Goal: Task Accomplishment & Management: Manage account settings

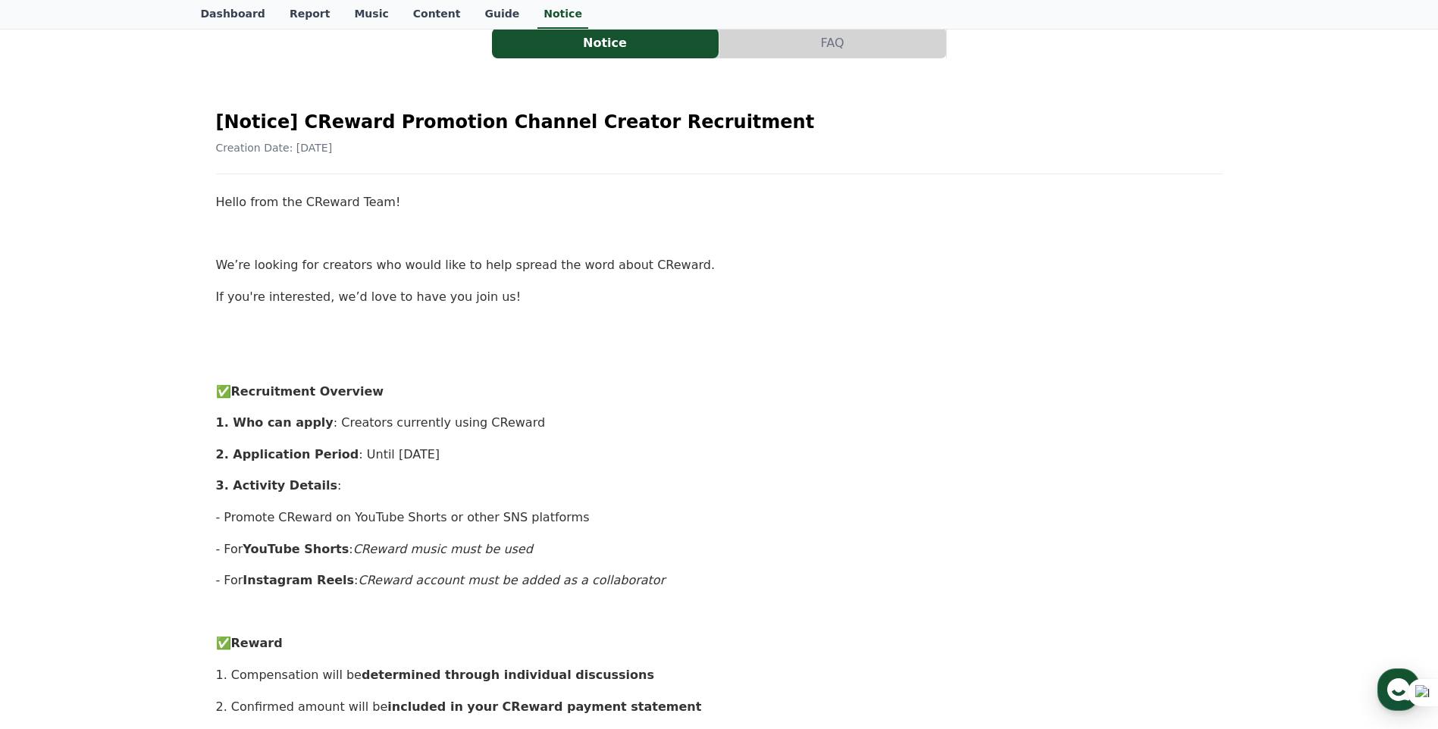
scroll to position [227, 0]
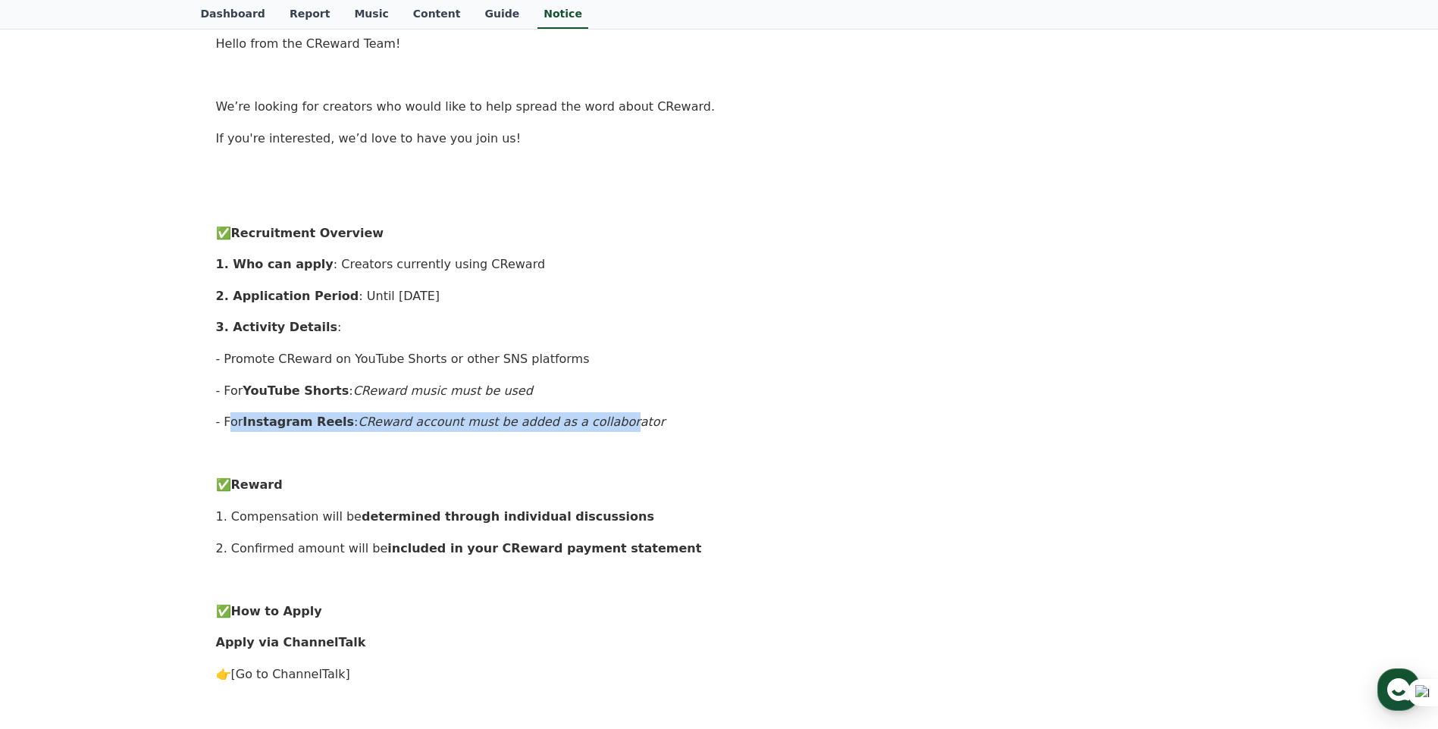
drag, startPoint x: 221, startPoint y: 418, endPoint x: 584, endPoint y: 411, distance: 363.3
click at [584, 411] on div "Hello from the CReward Team! We’re looking for creators who would like to help …" at bounding box center [719, 580] width 1007 height 1092
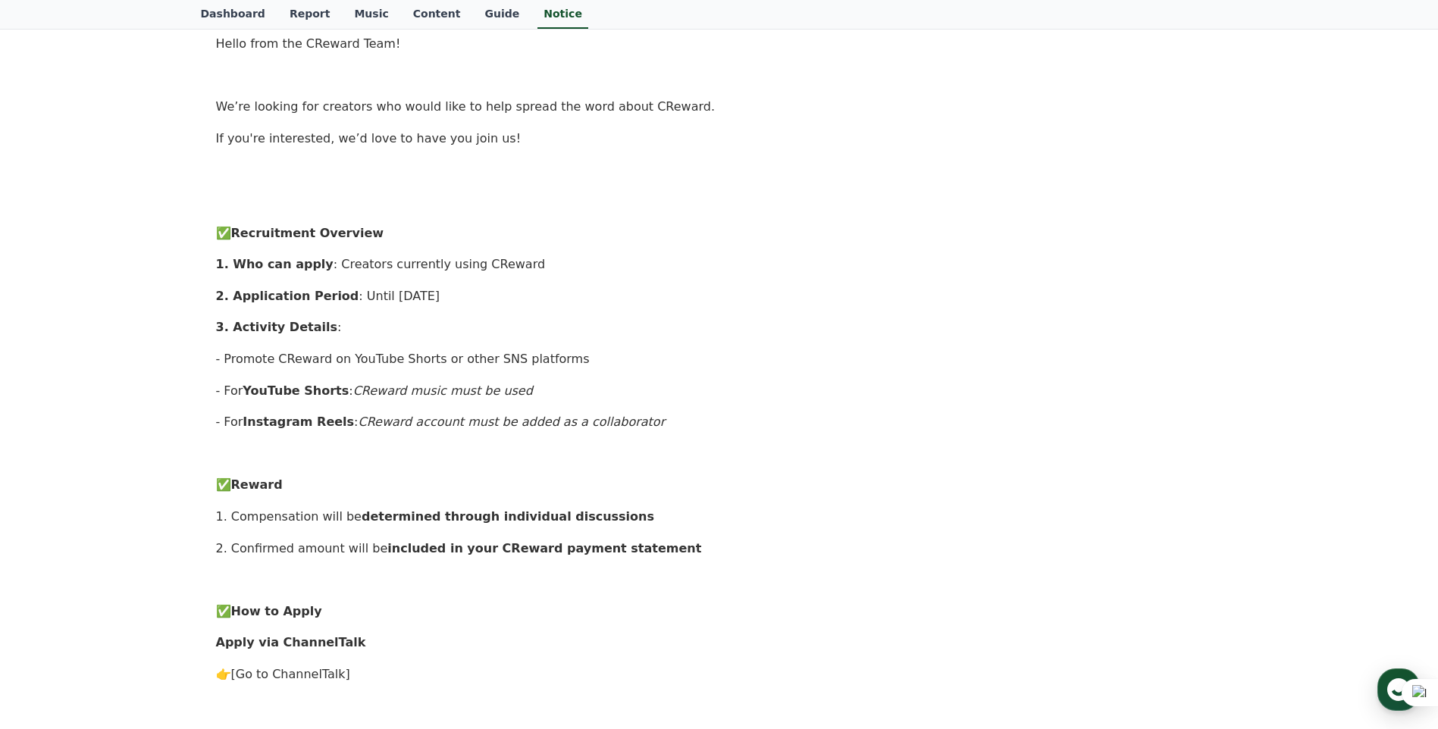
drag, startPoint x: 584, startPoint y: 411, endPoint x: 352, endPoint y: 396, distance: 232.5
click at [353, 396] on em "CReward music must be used" at bounding box center [443, 391] width 180 height 14
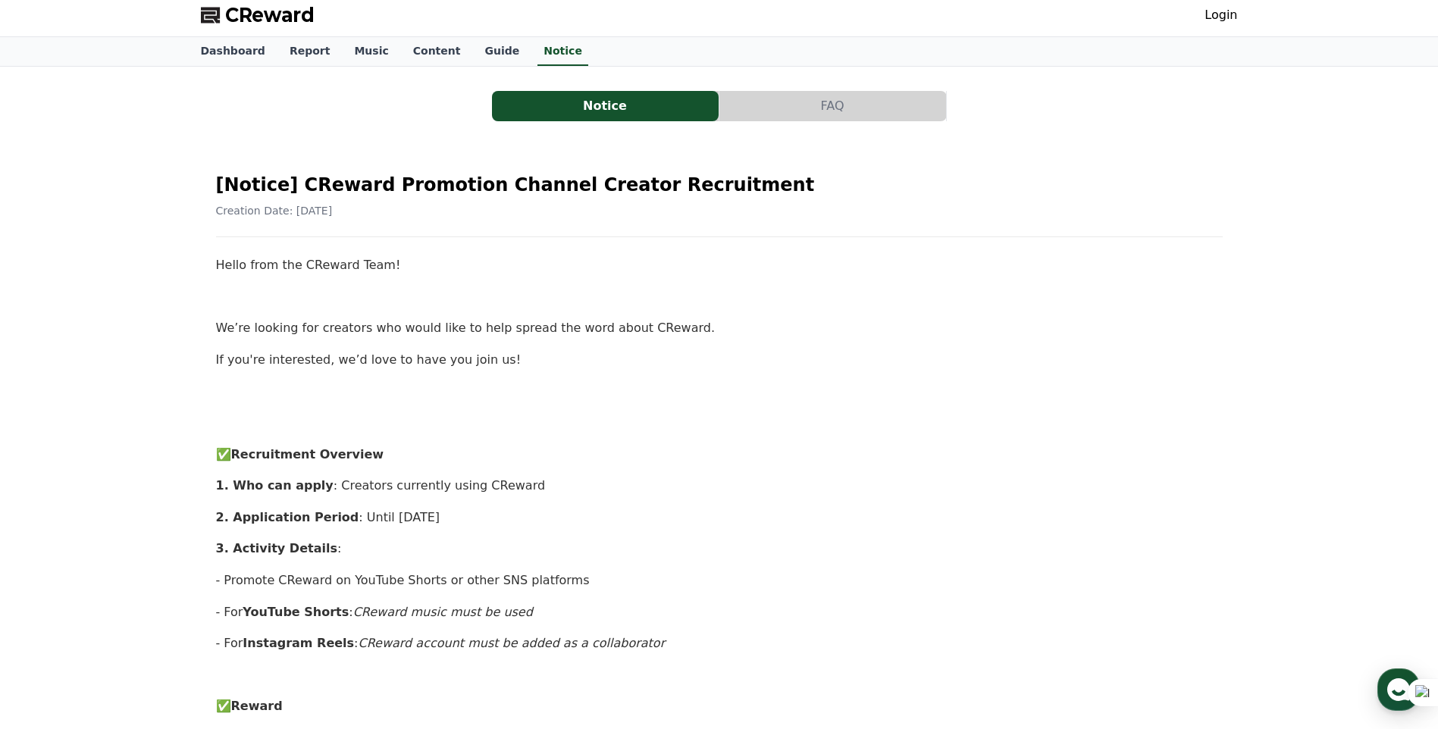
scroll to position [0, 0]
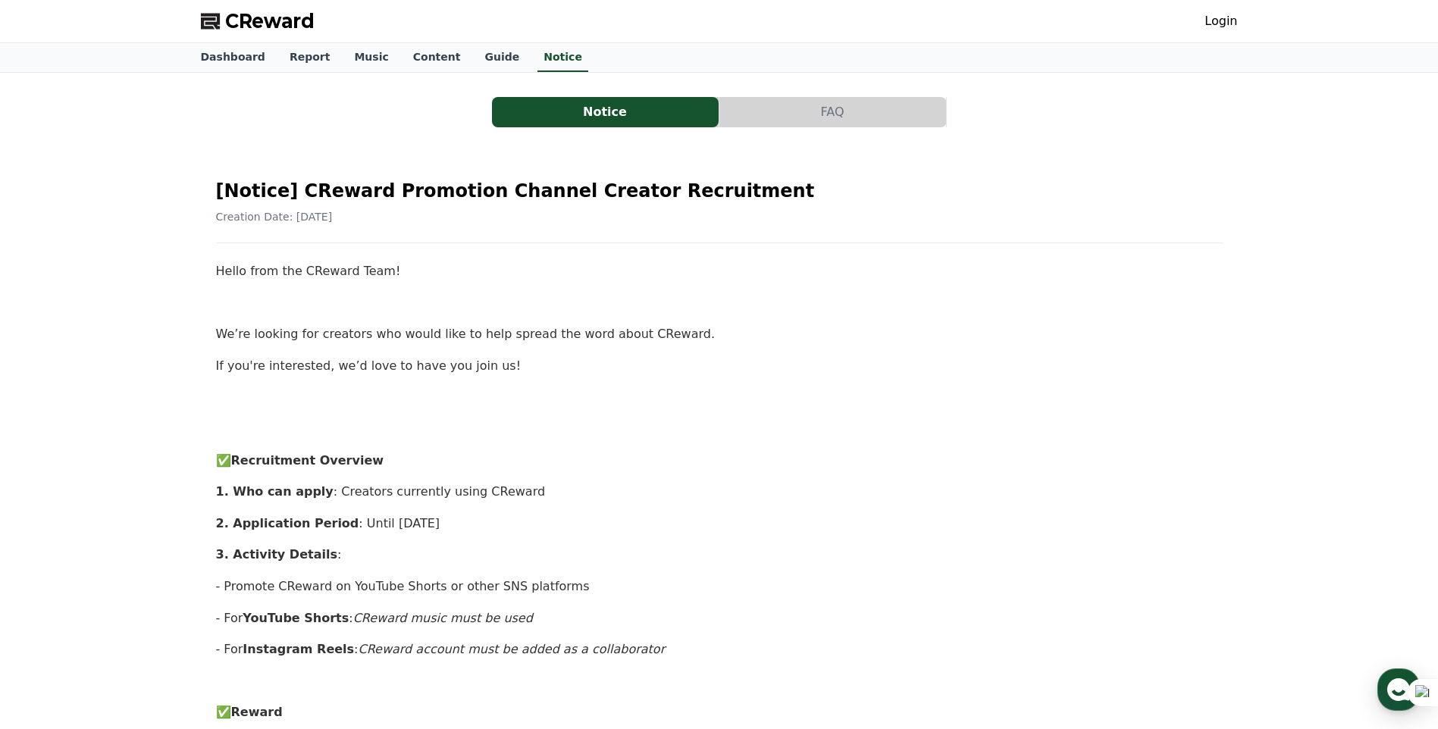
click at [852, 117] on button "FAQ" at bounding box center [833, 112] width 227 height 30
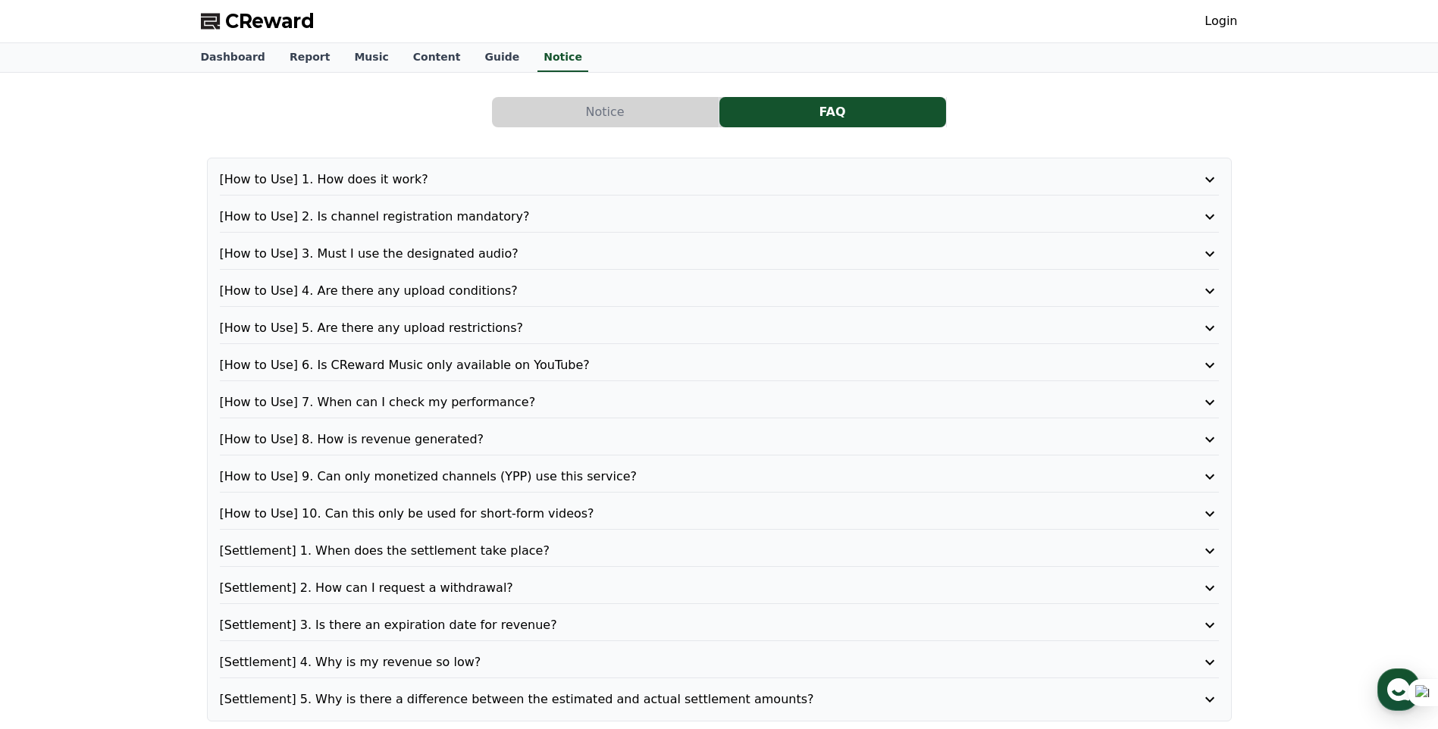
click at [651, 128] on div "Notice FAQ [How to Use] 1. How does it work? [How to Use] 2. Is channel registr…" at bounding box center [719, 406] width 1037 height 643
click at [642, 119] on button "Notice" at bounding box center [605, 112] width 227 height 30
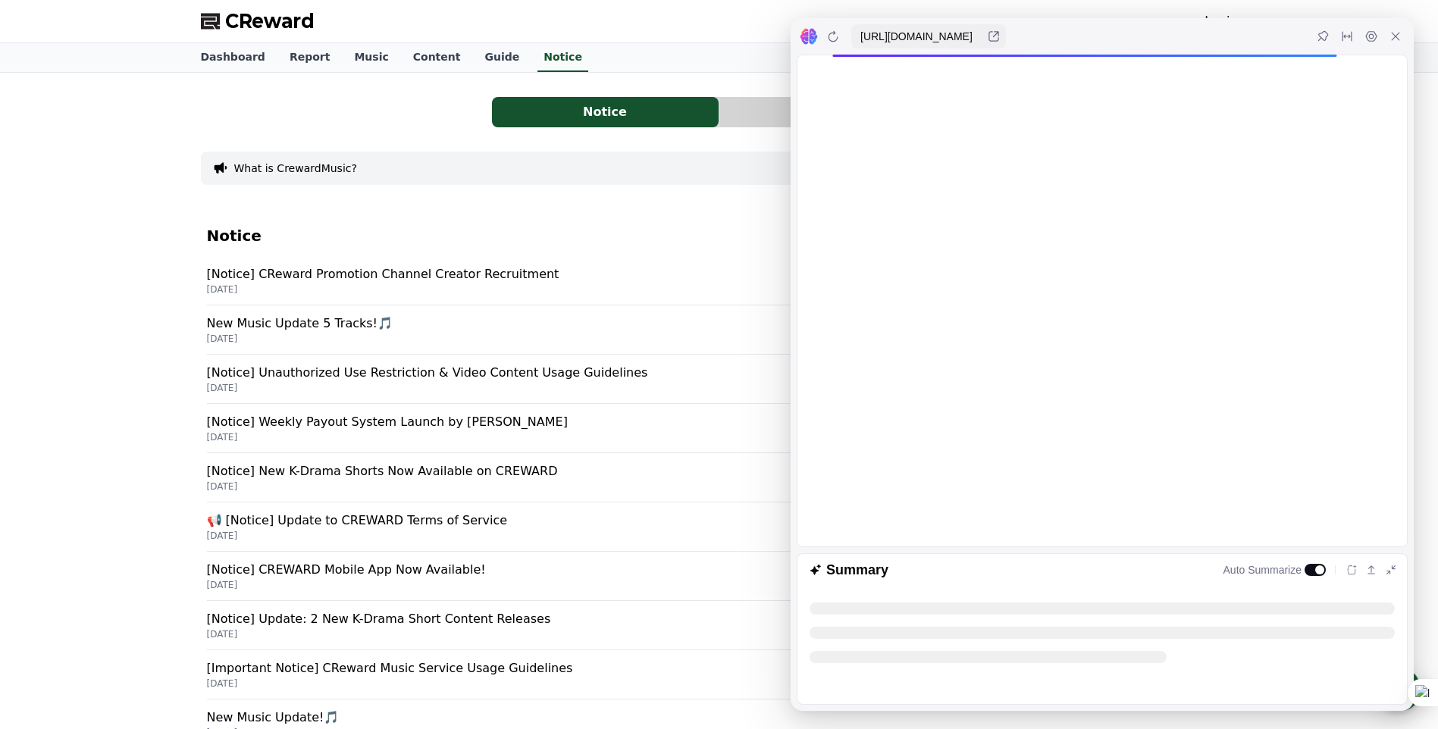
click at [489, 130] on div "Notice FAQ What is CrewardMusic? Notice [Notice] CReward Promotion Channel Crea…" at bounding box center [719, 426] width 1037 height 682
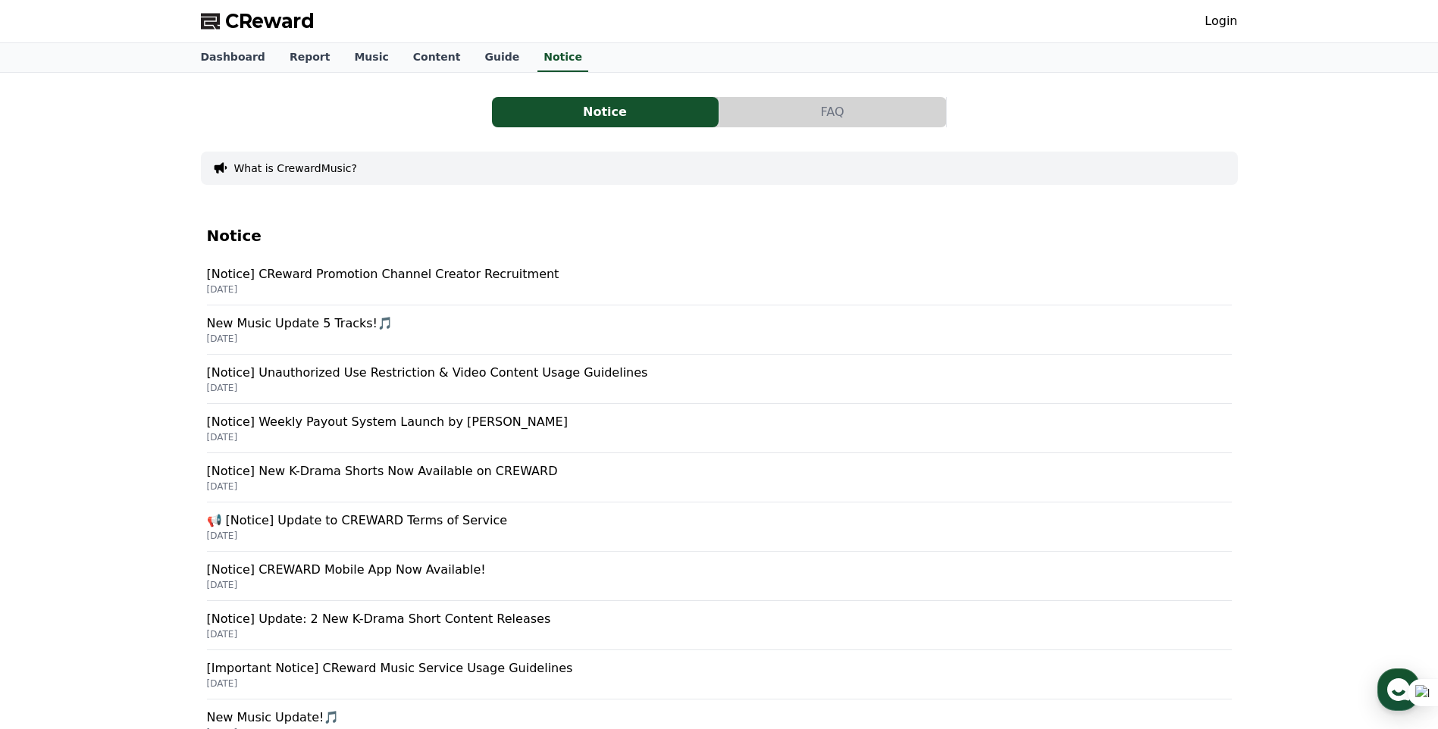
click at [831, 109] on button "FAQ" at bounding box center [833, 112] width 227 height 30
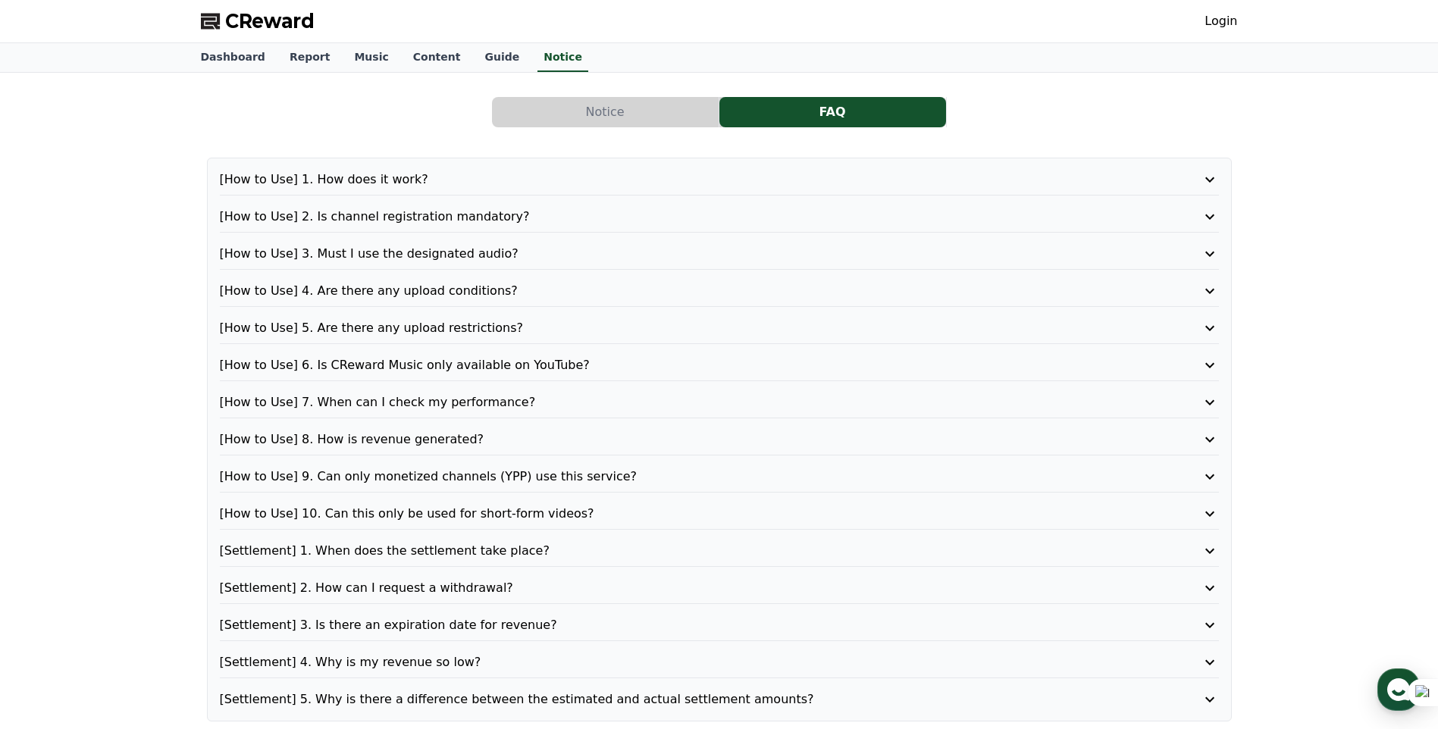
click at [704, 436] on p "[How to Use] 8. How is revenue generated?" at bounding box center [680, 440] width 920 height 18
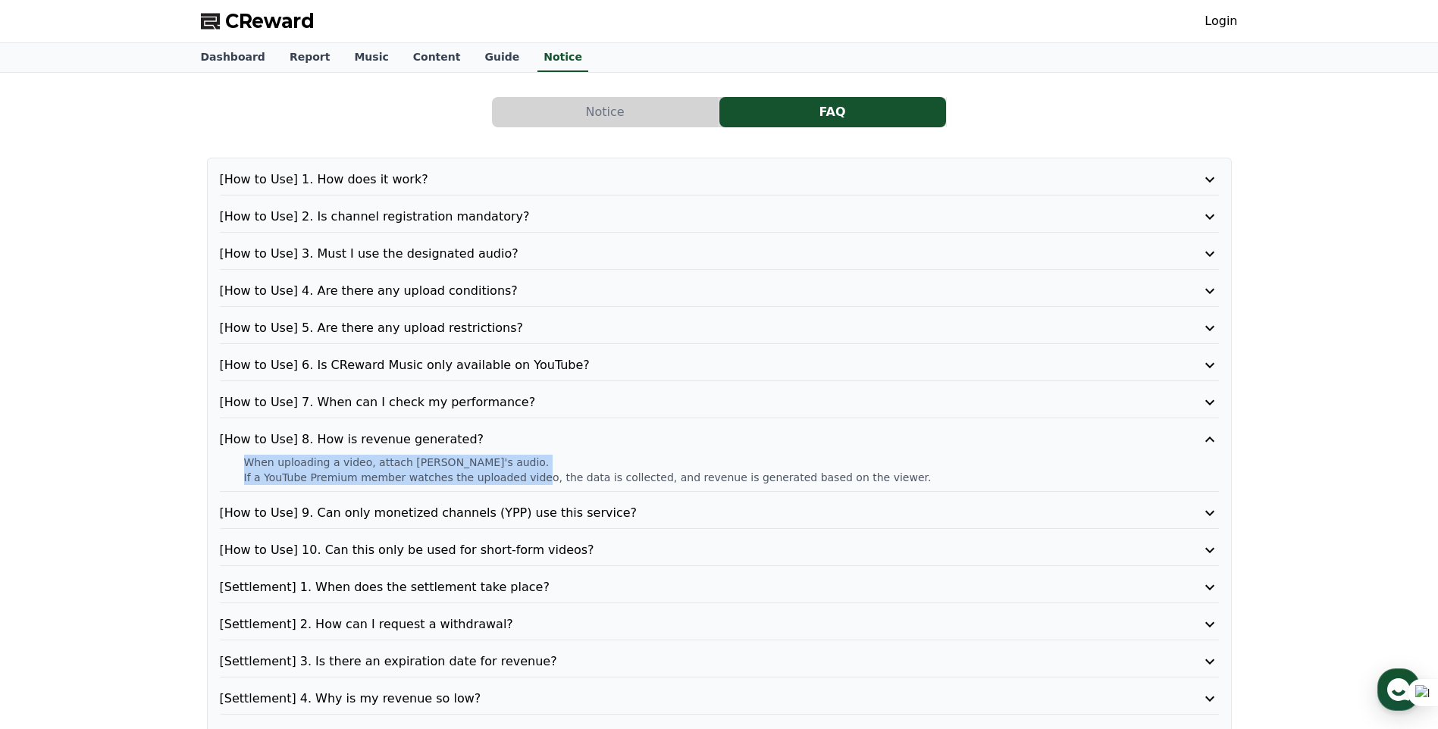
drag, startPoint x: 206, startPoint y: 461, endPoint x: 520, endPoint y: 475, distance: 314.3
click at [520, 475] on div "[How to Use] 1. How does it work? [How to Use] 2. Is channel registration manda…" at bounding box center [719, 458] width 1025 height 601
drag, startPoint x: 520, startPoint y: 475, endPoint x: 544, endPoint y: 475, distance: 23.5
click at [544, 475] on p "If a YouTube Premium member watches the uploaded video, the data is collected, …" at bounding box center [731, 477] width 975 height 15
click at [611, 513] on p "[How to Use] 9. Can only monetized channels (YPP) use this service?" at bounding box center [680, 513] width 920 height 18
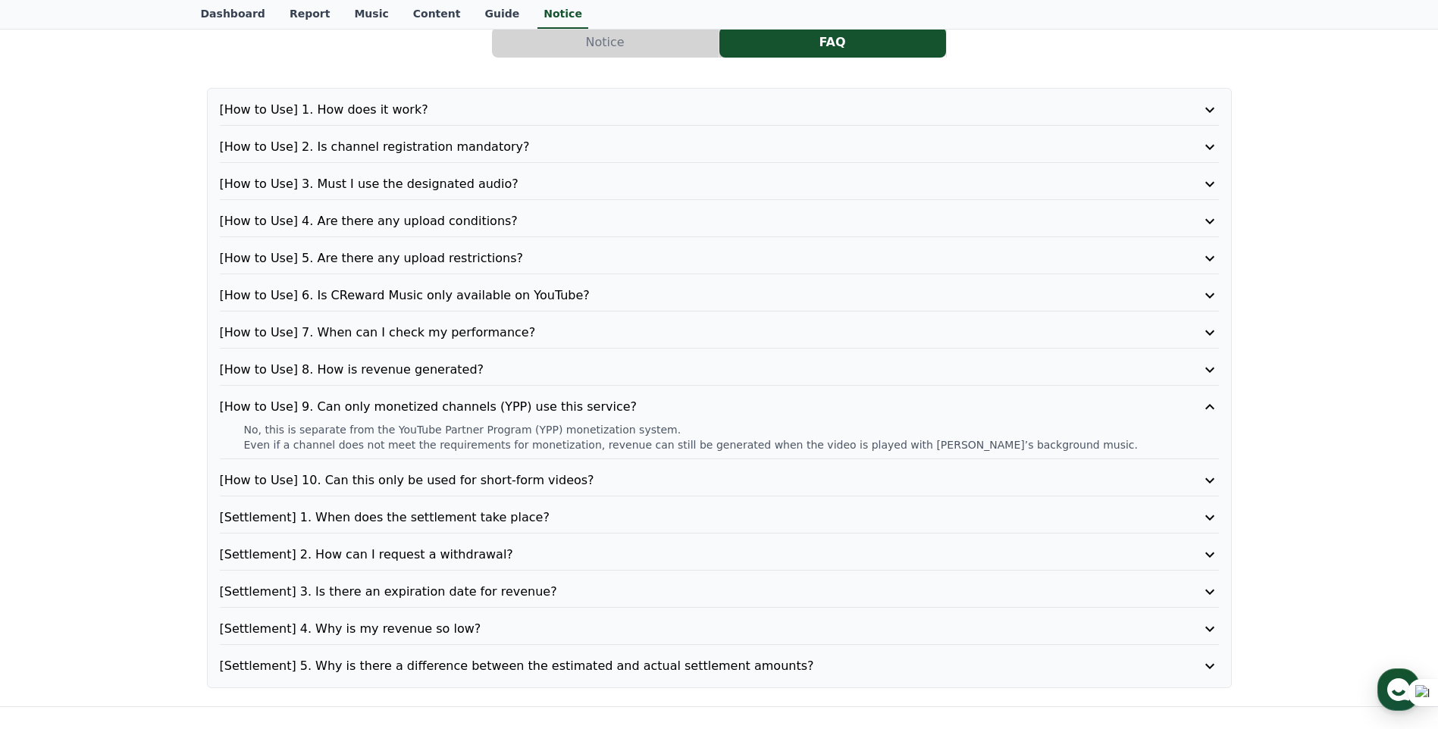
scroll to position [76, 0]
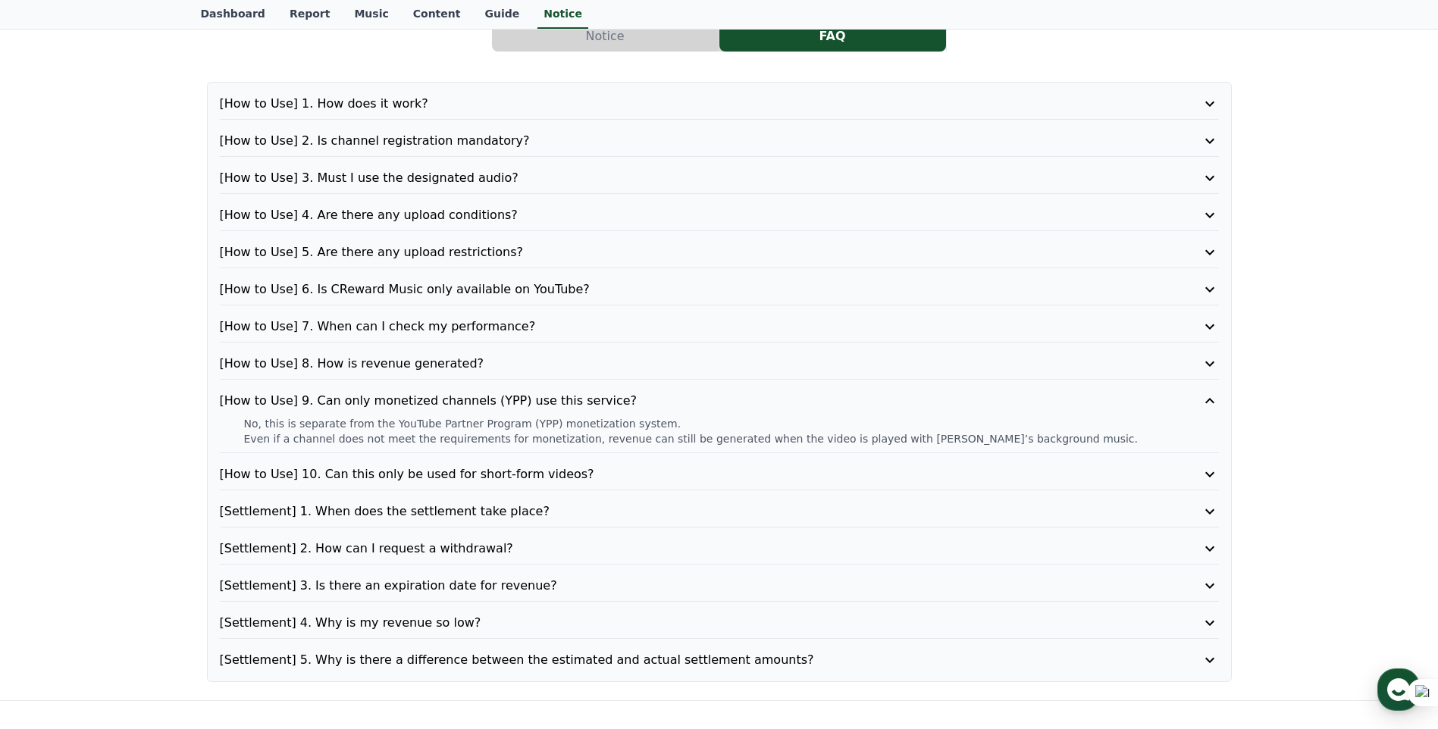
click at [419, 476] on p "[How to Use] 10. Can this only be used for short-form videos?" at bounding box center [680, 475] width 920 height 18
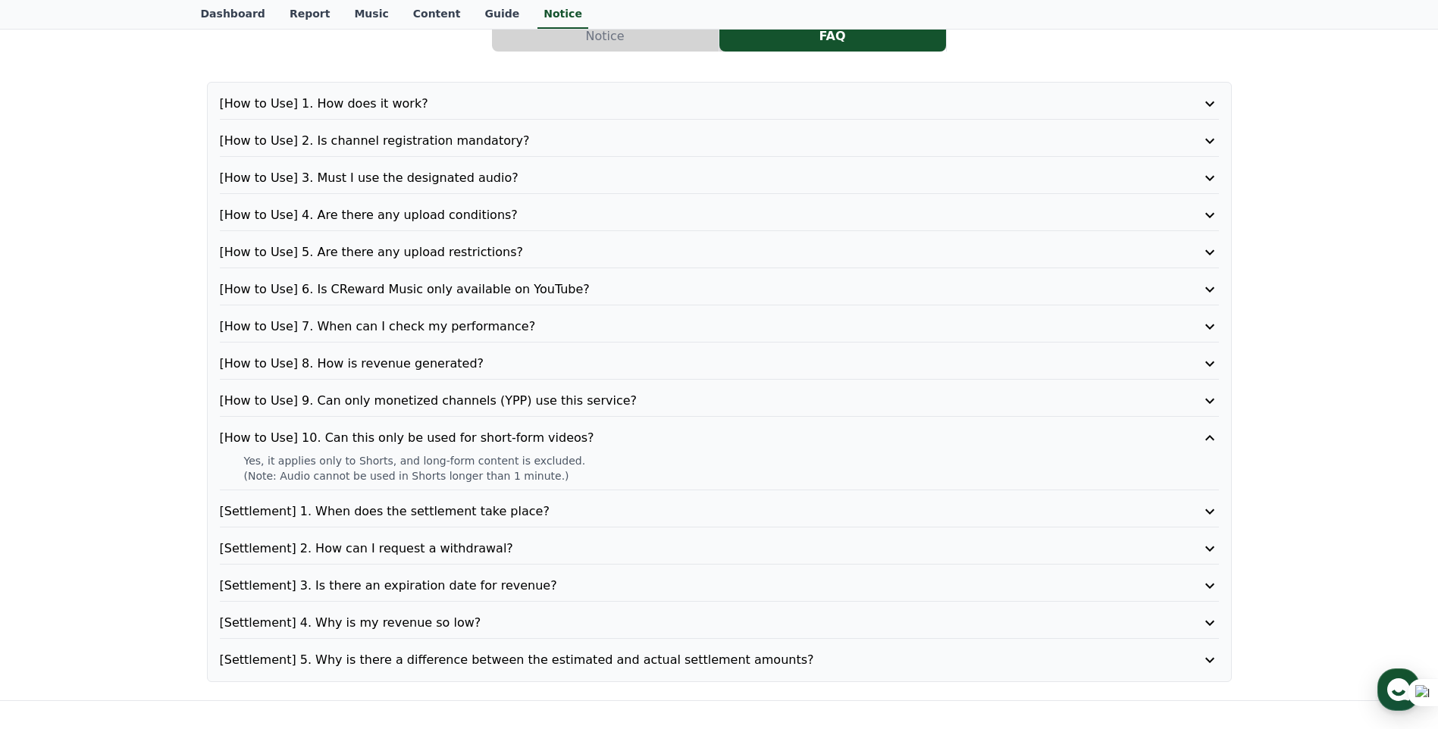
drag, startPoint x: 276, startPoint y: 477, endPoint x: 332, endPoint y: 477, distance: 56.1
click at [332, 477] on p "(Note: Audio cannot be used in Shorts longer than 1 minute.)" at bounding box center [731, 476] width 975 height 15
drag, startPoint x: 332, startPoint y: 477, endPoint x: 315, endPoint y: 516, distance: 42.1
click at [315, 516] on p "[Settlement] 1. When does the settlement take place?" at bounding box center [680, 512] width 920 height 18
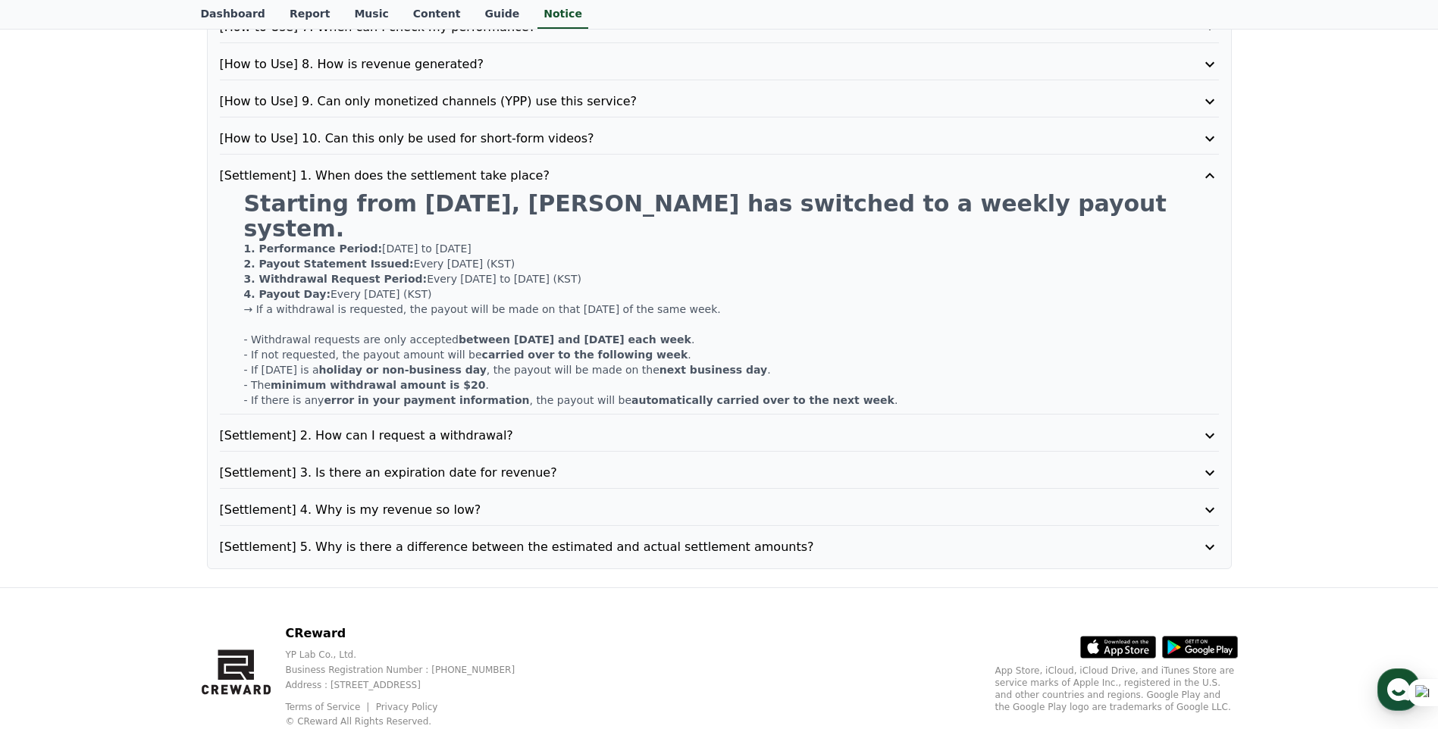
scroll to position [379, 0]
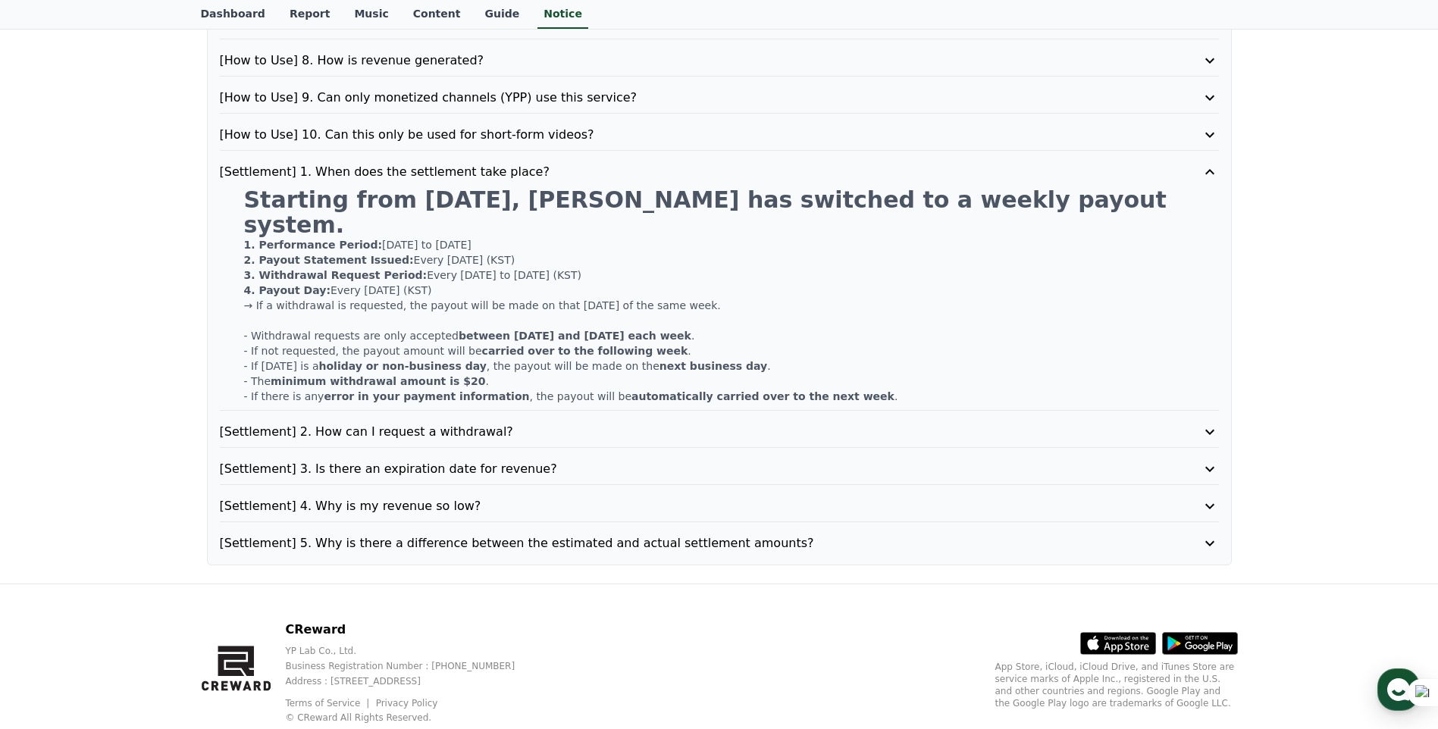
click at [421, 423] on p "[Settlement] 2. How can I request a withdrawal?" at bounding box center [680, 432] width 920 height 18
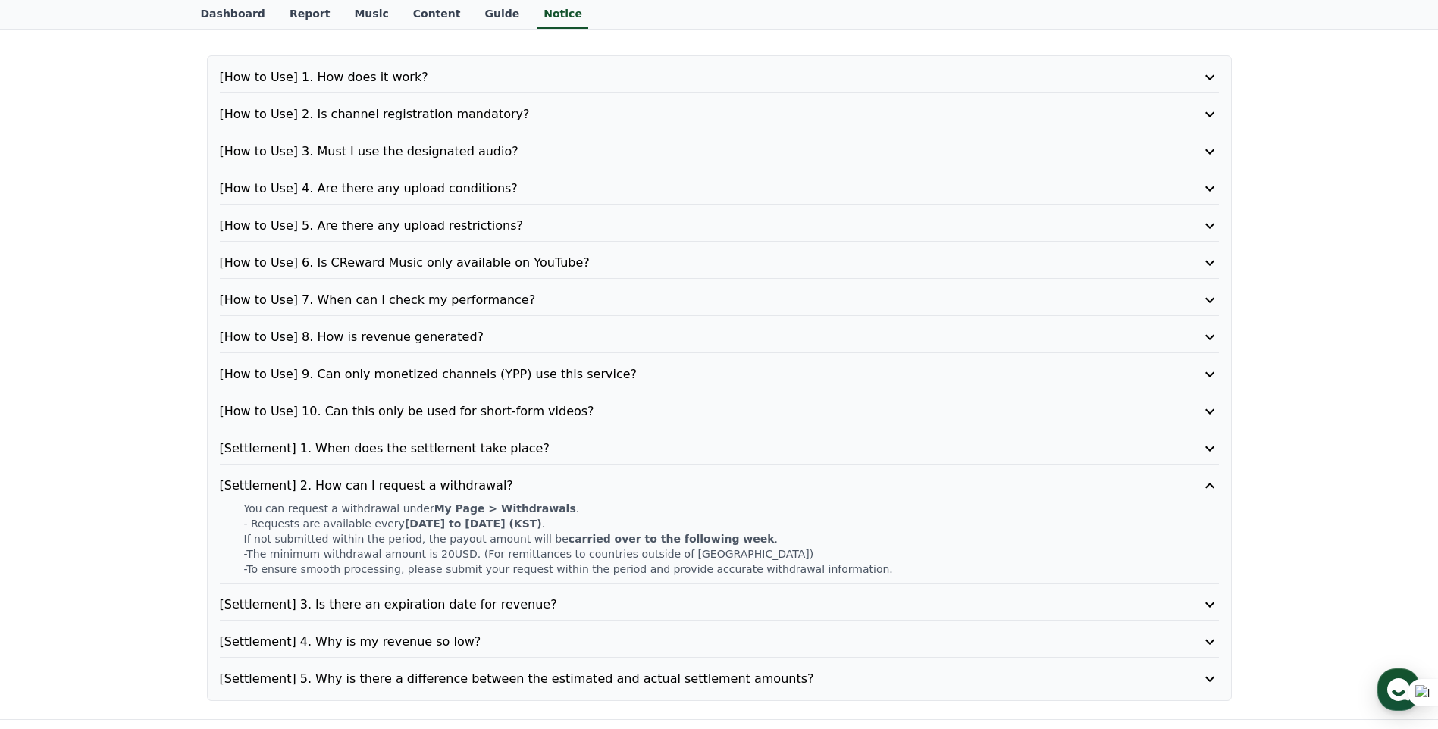
scroll to position [0, 0]
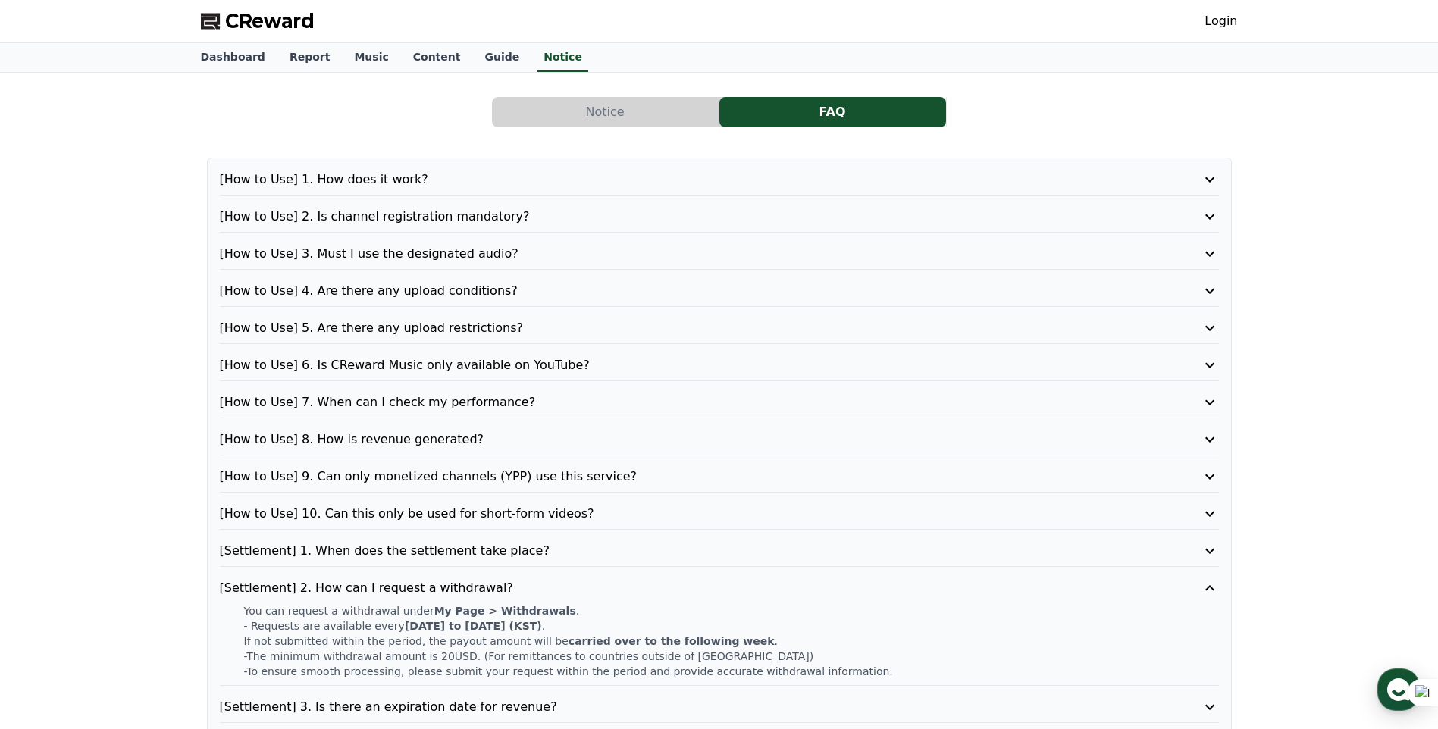
click at [362, 174] on p "[How to Use] 1. How does it work?" at bounding box center [680, 180] width 920 height 18
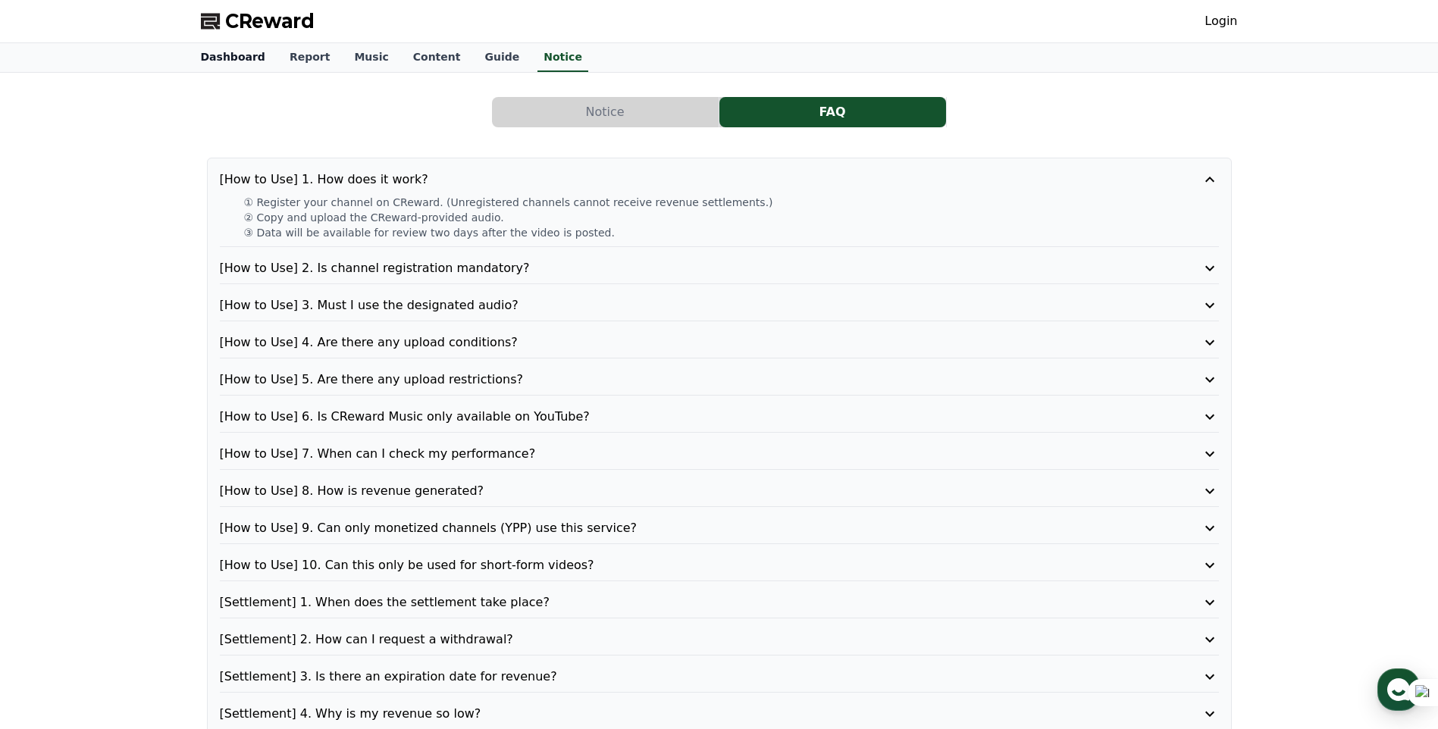
click at [207, 55] on link "Dashboard" at bounding box center [233, 57] width 89 height 29
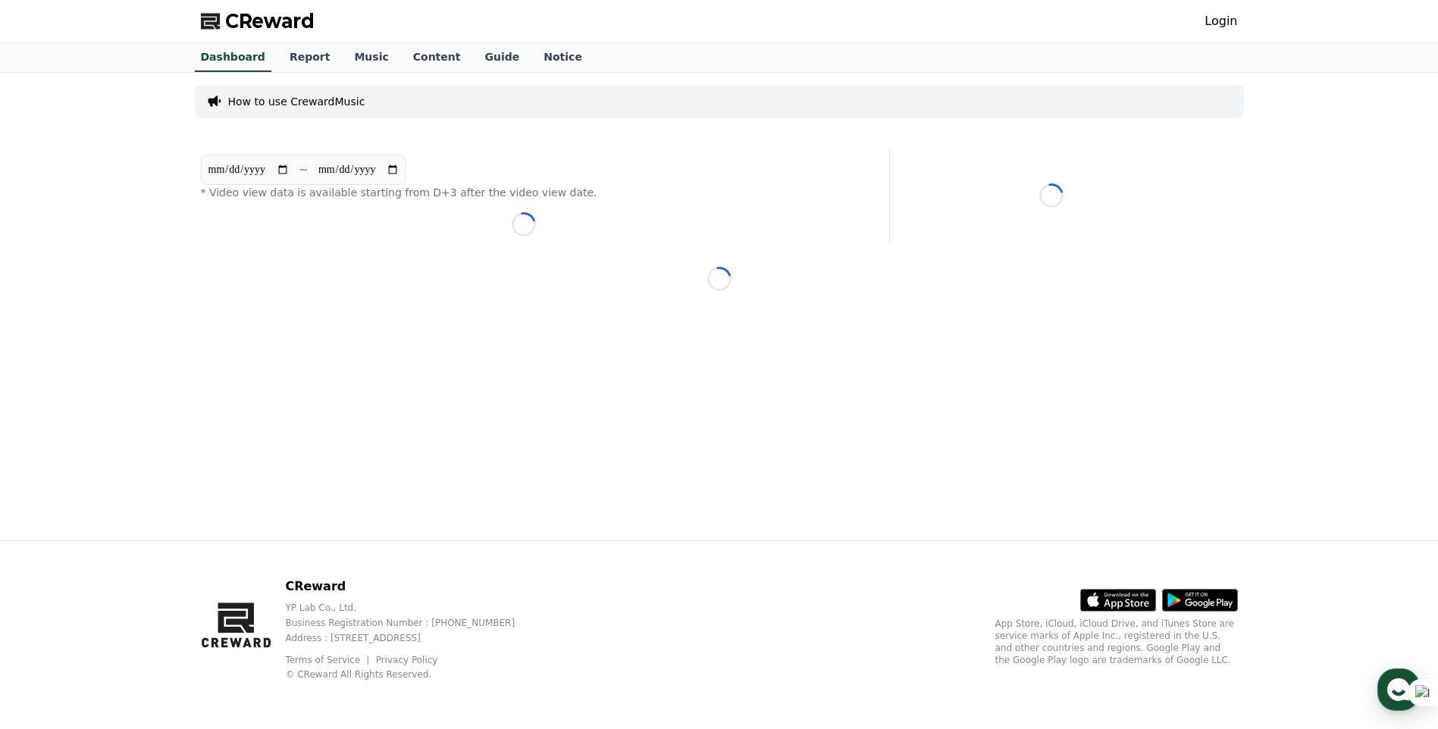
click at [1225, 28] on link "Login" at bounding box center [1221, 21] width 33 height 18
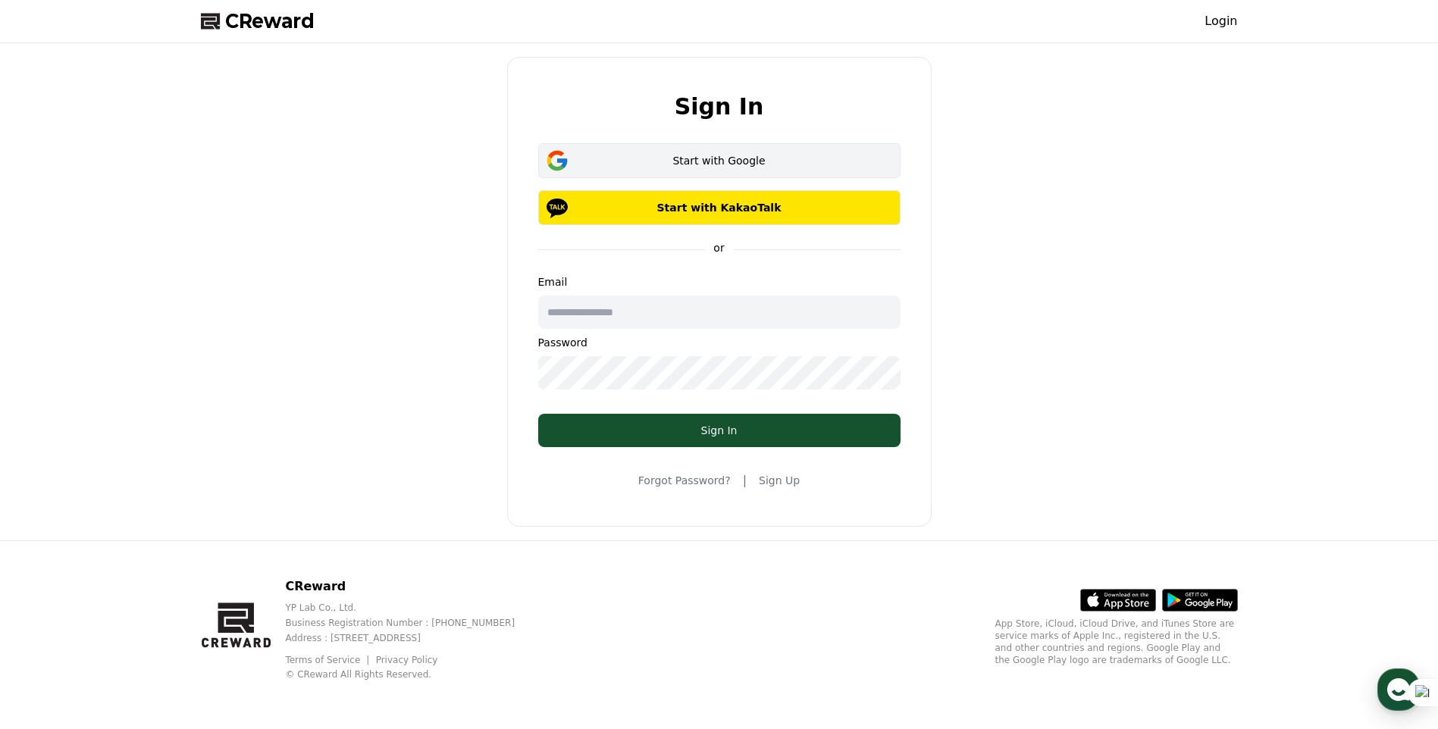
click at [702, 160] on div "Start with Google" at bounding box center [719, 160] width 318 height 15
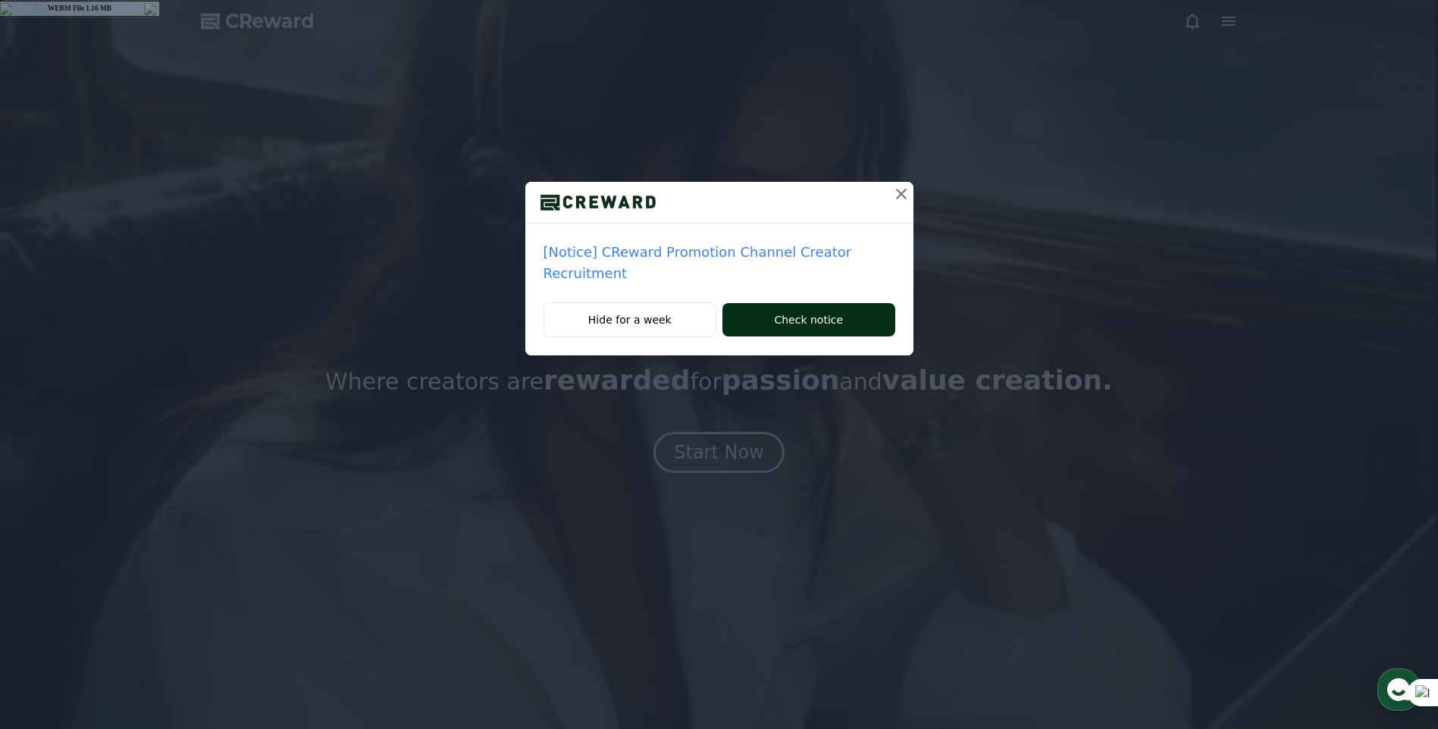
click at [798, 303] on button "Check notice" at bounding box center [809, 319] width 172 height 33
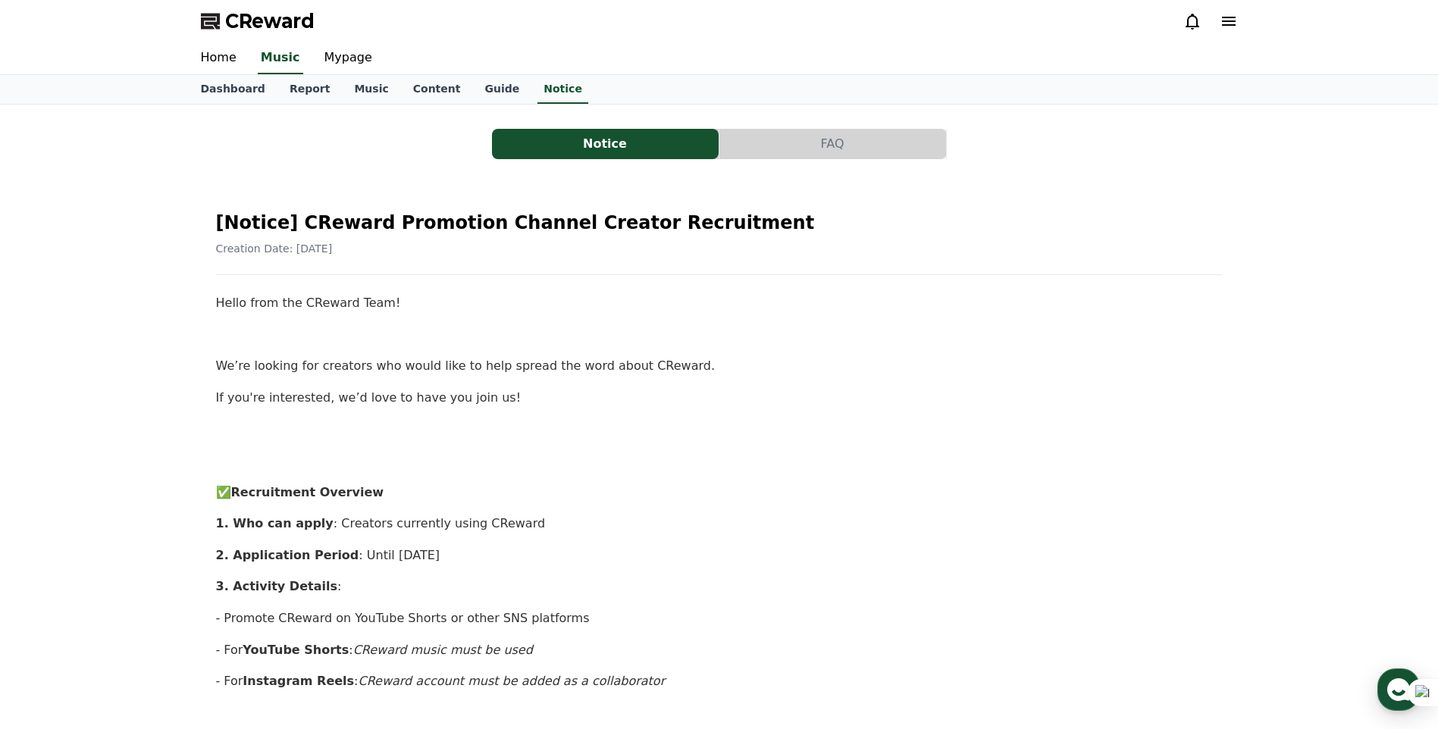
click at [1224, 22] on icon at bounding box center [1229, 21] width 14 height 9
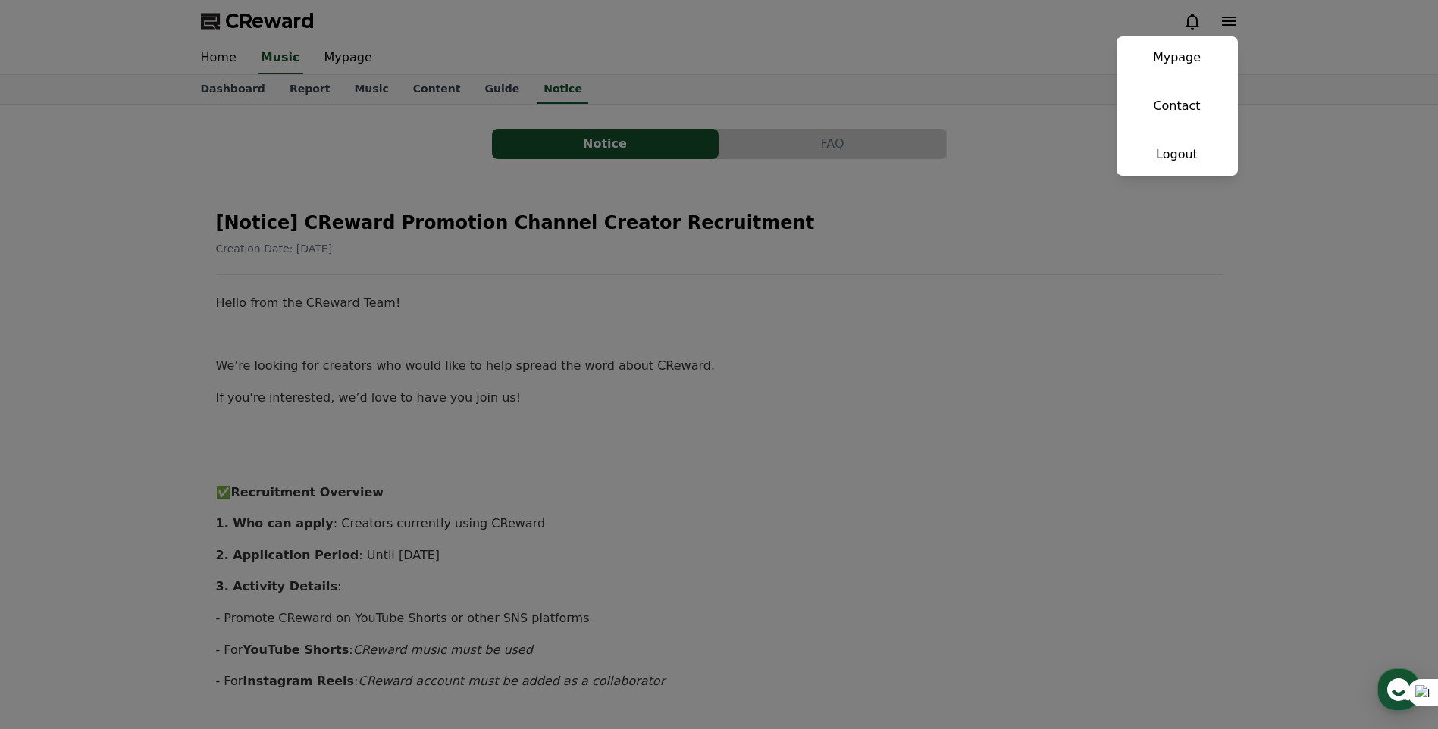
click at [968, 210] on button "close" at bounding box center [719, 364] width 1438 height 729
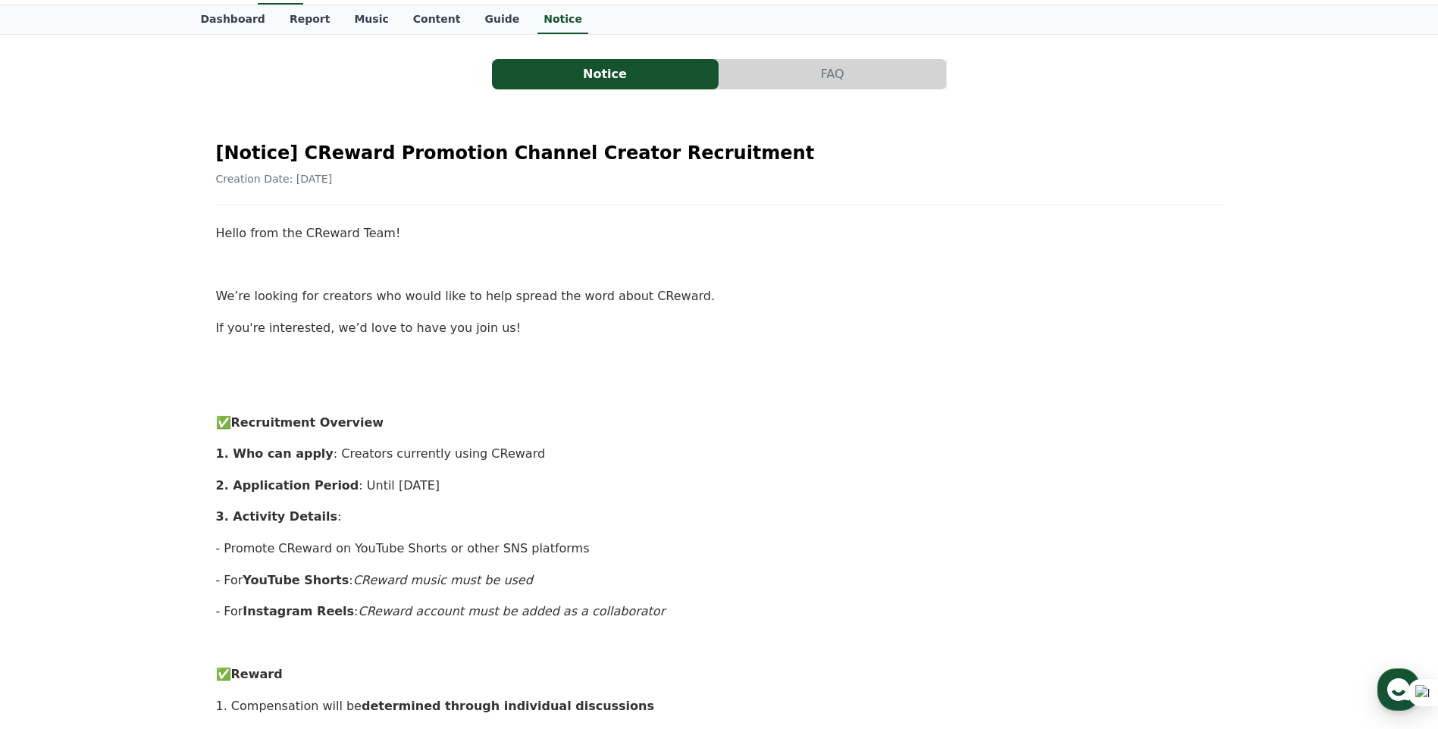
scroll to position [76, 0]
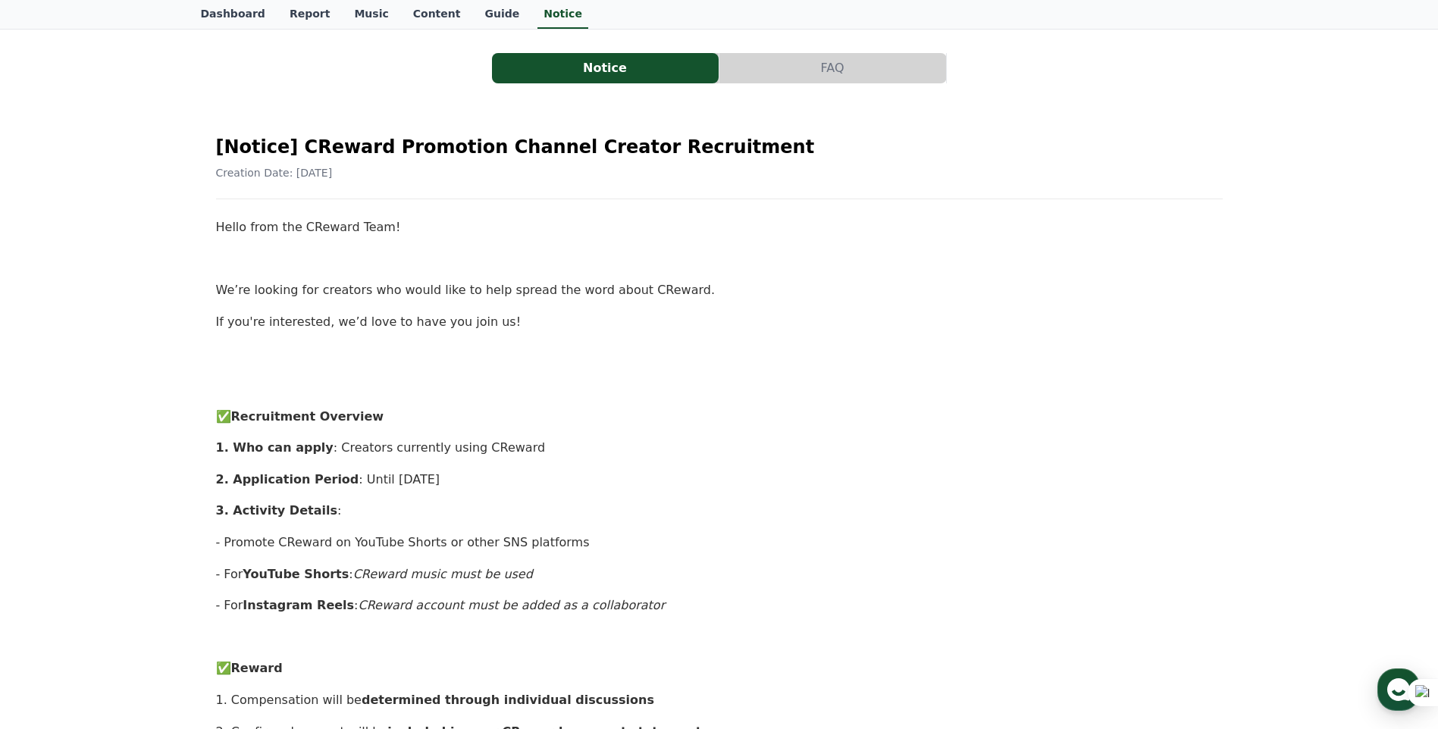
drag, startPoint x: 220, startPoint y: 326, endPoint x: 489, endPoint y: 325, distance: 269.2
click at [489, 325] on p "If you're interested, we’d love to have you join us!" at bounding box center [719, 322] width 1007 height 20
drag, startPoint x: 489, startPoint y: 325, endPoint x: 353, endPoint y: 368, distance: 142.9
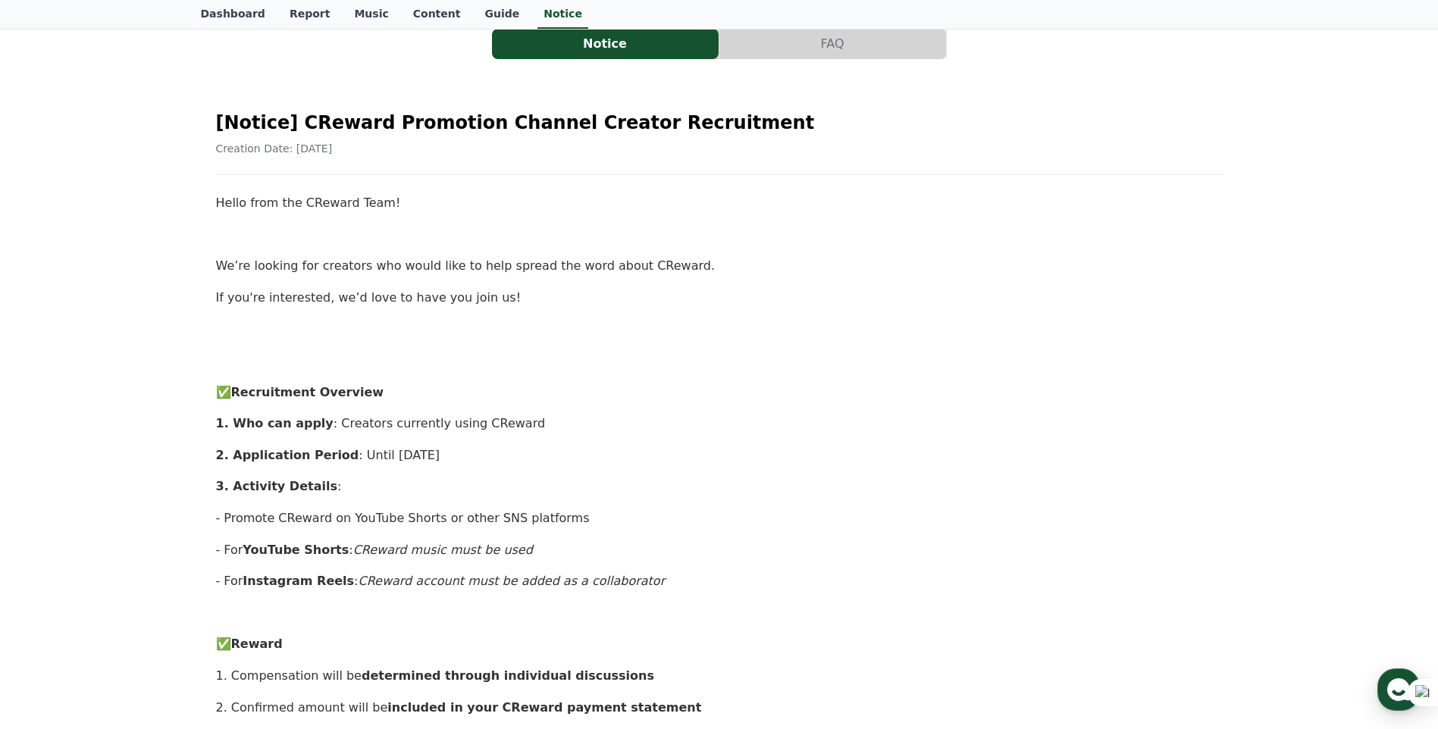
scroll to position [152, 0]
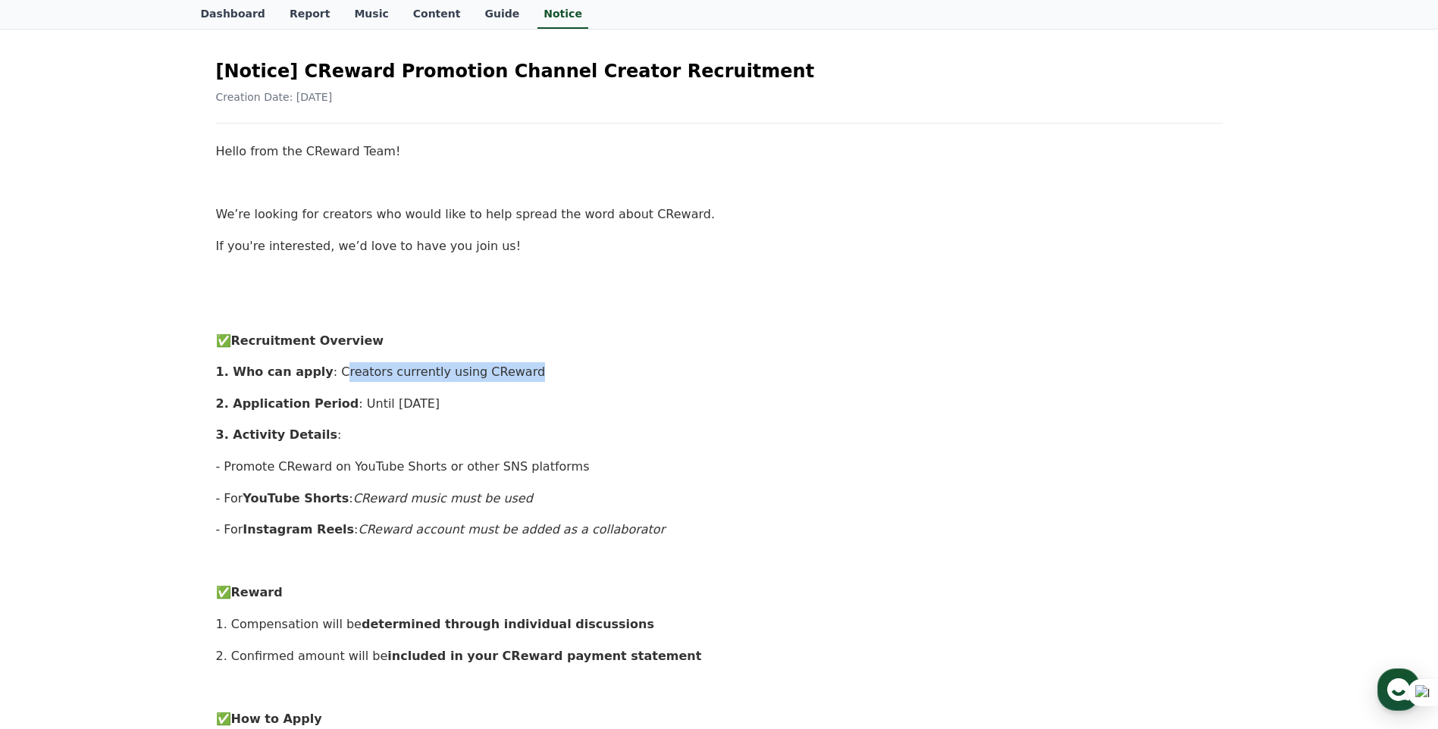
drag, startPoint x: 326, startPoint y: 375, endPoint x: 511, endPoint y: 375, distance: 185.0
click at [511, 375] on p "1. Who can apply : Creators currently using CReward" at bounding box center [719, 372] width 1007 height 20
click at [376, 394] on p "2. Application Period : Until Sunday, September 14, 2025" at bounding box center [719, 404] width 1007 height 20
drag, startPoint x: 339, startPoint y: 402, endPoint x: 548, endPoint y: 402, distance: 209.3
click at [548, 402] on p "2. Application Period : Until Sunday, September 14, 2025" at bounding box center [719, 404] width 1007 height 20
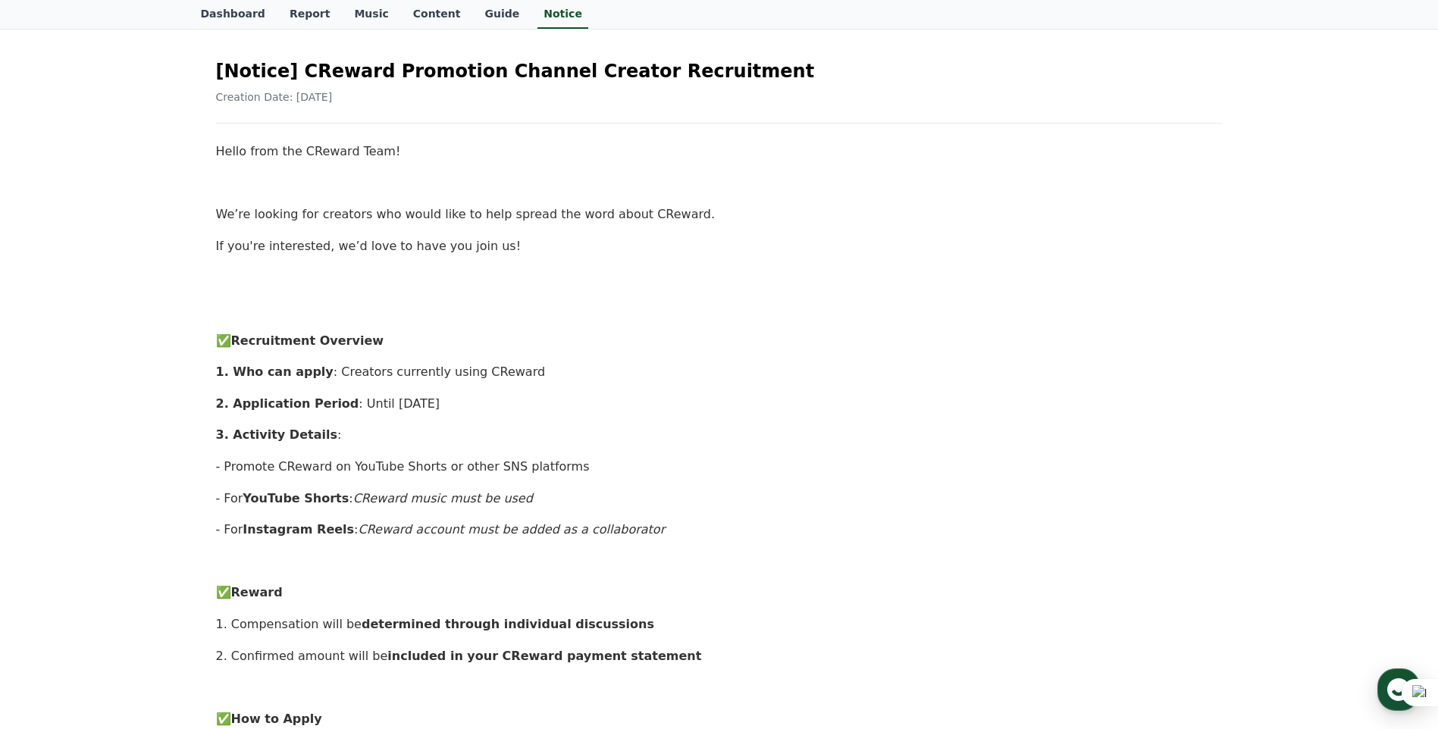
drag, startPoint x: 548, startPoint y: 402, endPoint x: 500, endPoint y: 428, distance: 55.3
click at [500, 428] on p "3. Activity Details :" at bounding box center [719, 435] width 1007 height 20
drag, startPoint x: 222, startPoint y: 500, endPoint x: 272, endPoint y: 499, distance: 50.1
click at [272, 499] on p "- For YouTube Shorts : CReward music must be used" at bounding box center [719, 499] width 1007 height 20
drag, startPoint x: 272, startPoint y: 499, endPoint x: 564, endPoint y: 504, distance: 292.0
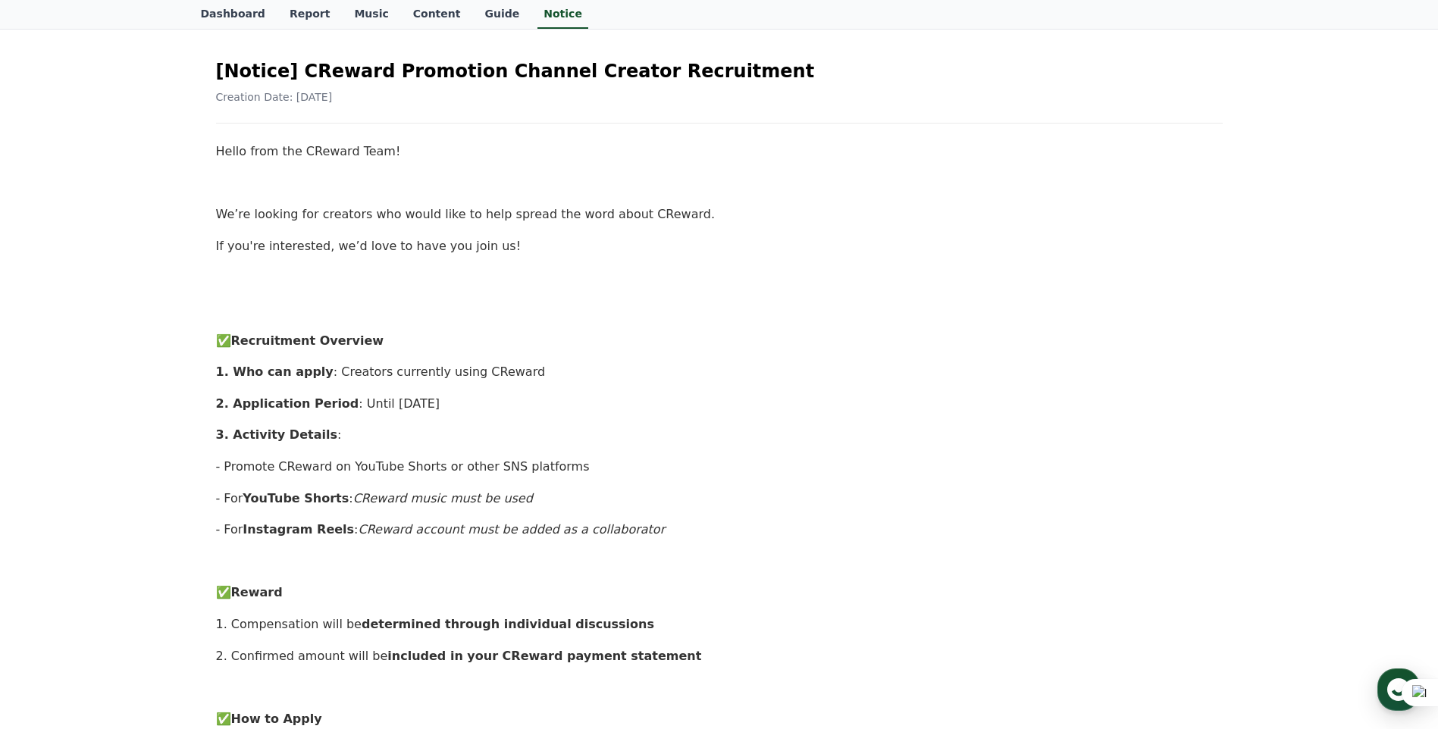
click at [563, 504] on p "- For YouTube Shorts : CReward music must be used" at bounding box center [719, 499] width 1007 height 20
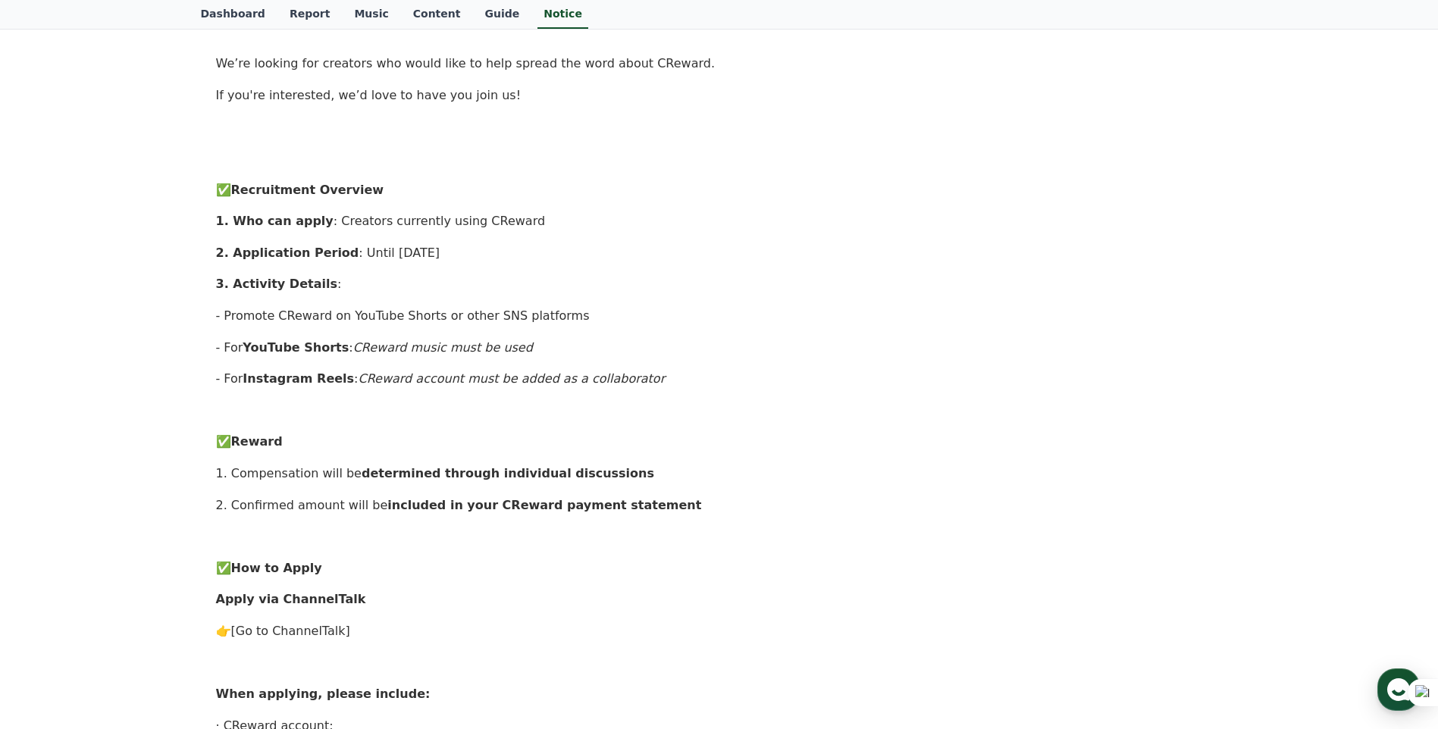
scroll to position [303, 0]
drag, startPoint x: 231, startPoint y: 476, endPoint x: 569, endPoint y: 478, distance: 338.2
click at [569, 478] on p "1. Compensation will be determined through individual discussions" at bounding box center [719, 473] width 1007 height 20
click at [316, 509] on p "2. Confirmed amount will be included in your CReward payment statement" at bounding box center [719, 505] width 1007 height 20
drag, startPoint x: 221, startPoint y: 507, endPoint x: 448, endPoint y: 510, distance: 227.5
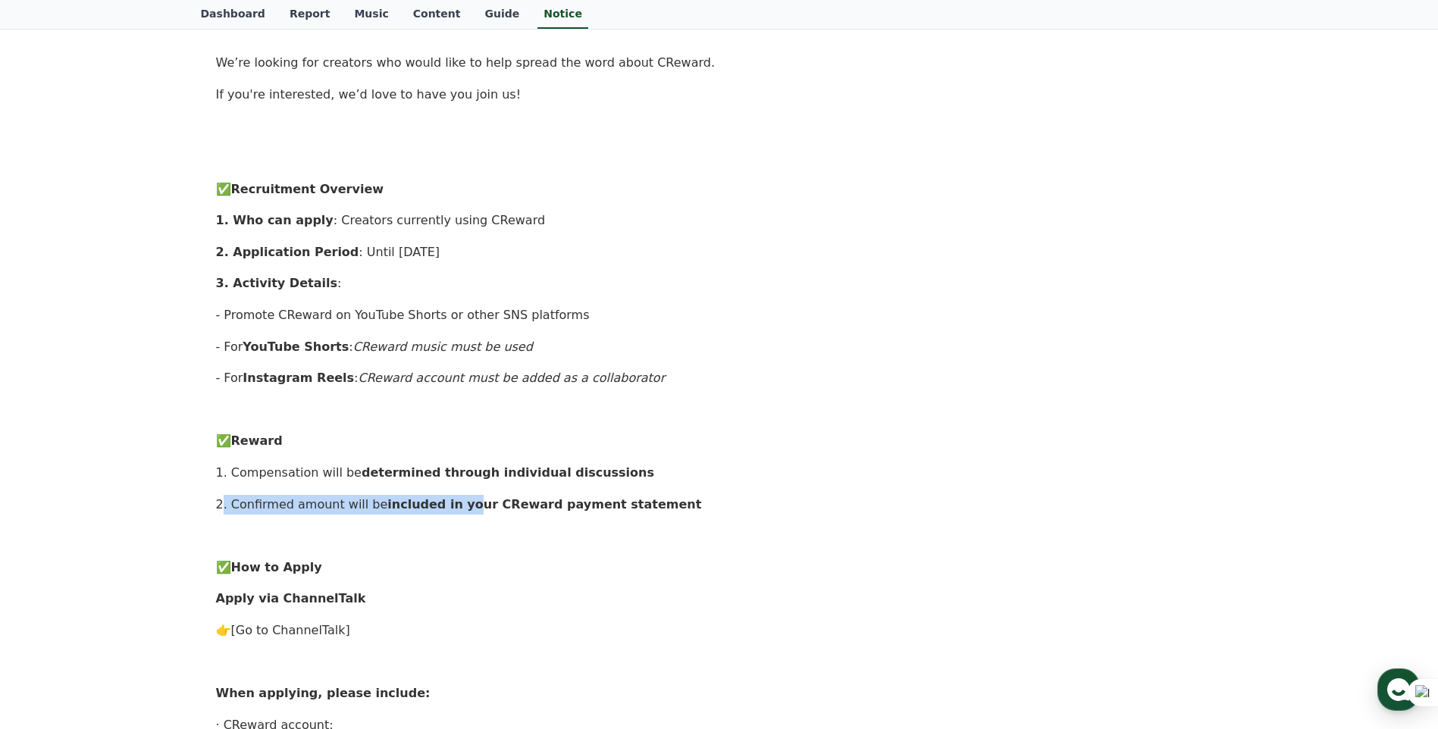
click at [448, 510] on p "2. Confirmed amount will be included in your CReward payment statement" at bounding box center [719, 505] width 1007 height 20
click at [236, 538] on p at bounding box center [719, 536] width 1007 height 20
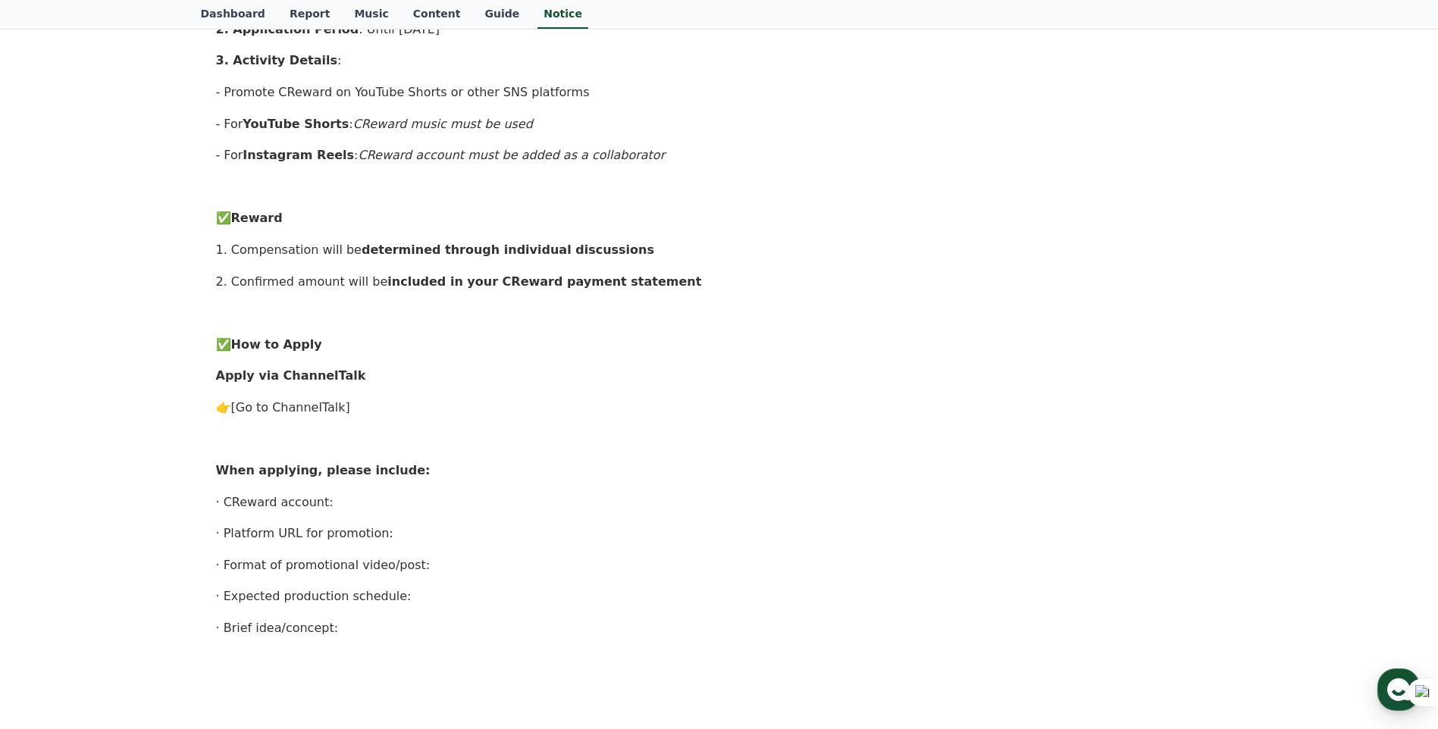
scroll to position [531, 0]
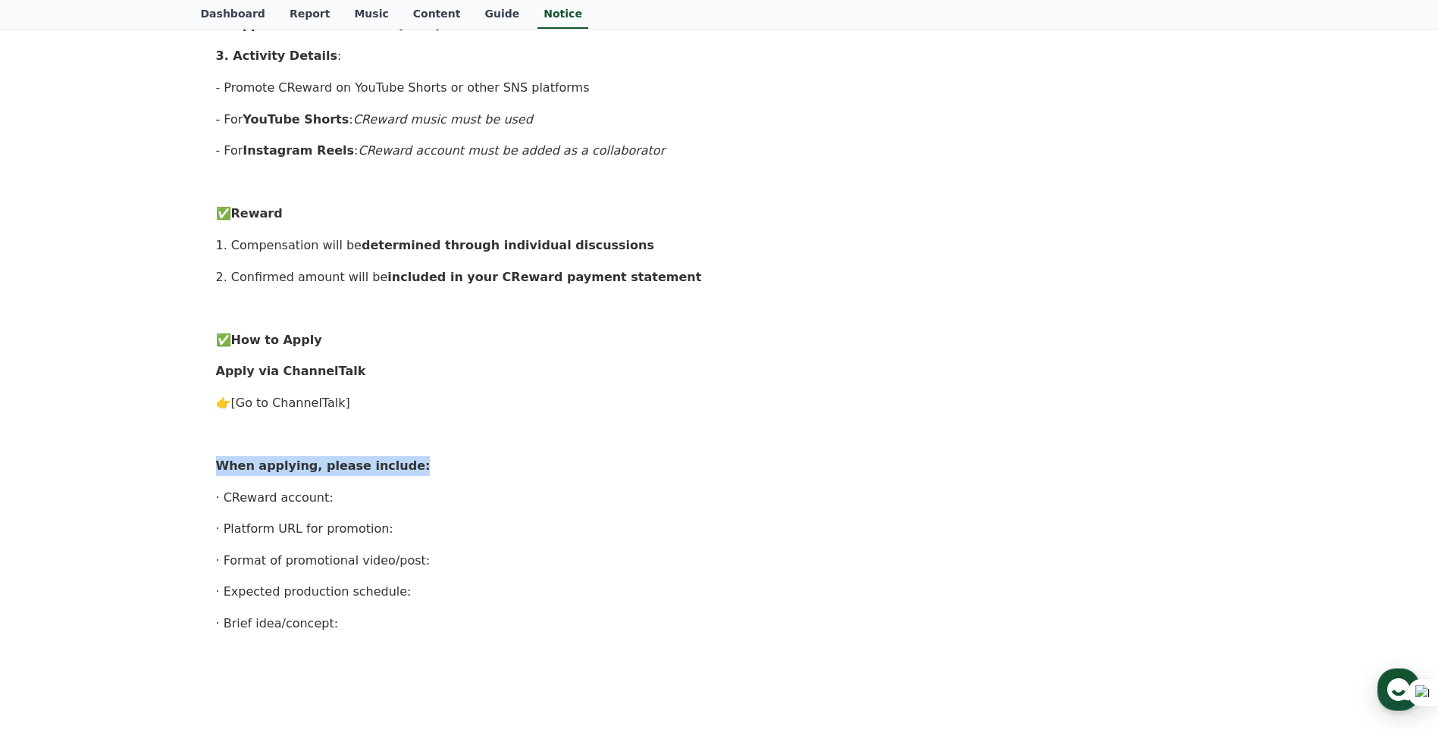
drag, startPoint x: 221, startPoint y: 466, endPoint x: 398, endPoint y: 472, distance: 177.5
click at [398, 472] on p "When applying, please include:" at bounding box center [719, 466] width 1007 height 20
drag, startPoint x: 398, startPoint y: 472, endPoint x: 347, endPoint y: 488, distance: 53.7
click at [347, 488] on p "· CReward account:" at bounding box center [719, 498] width 1007 height 20
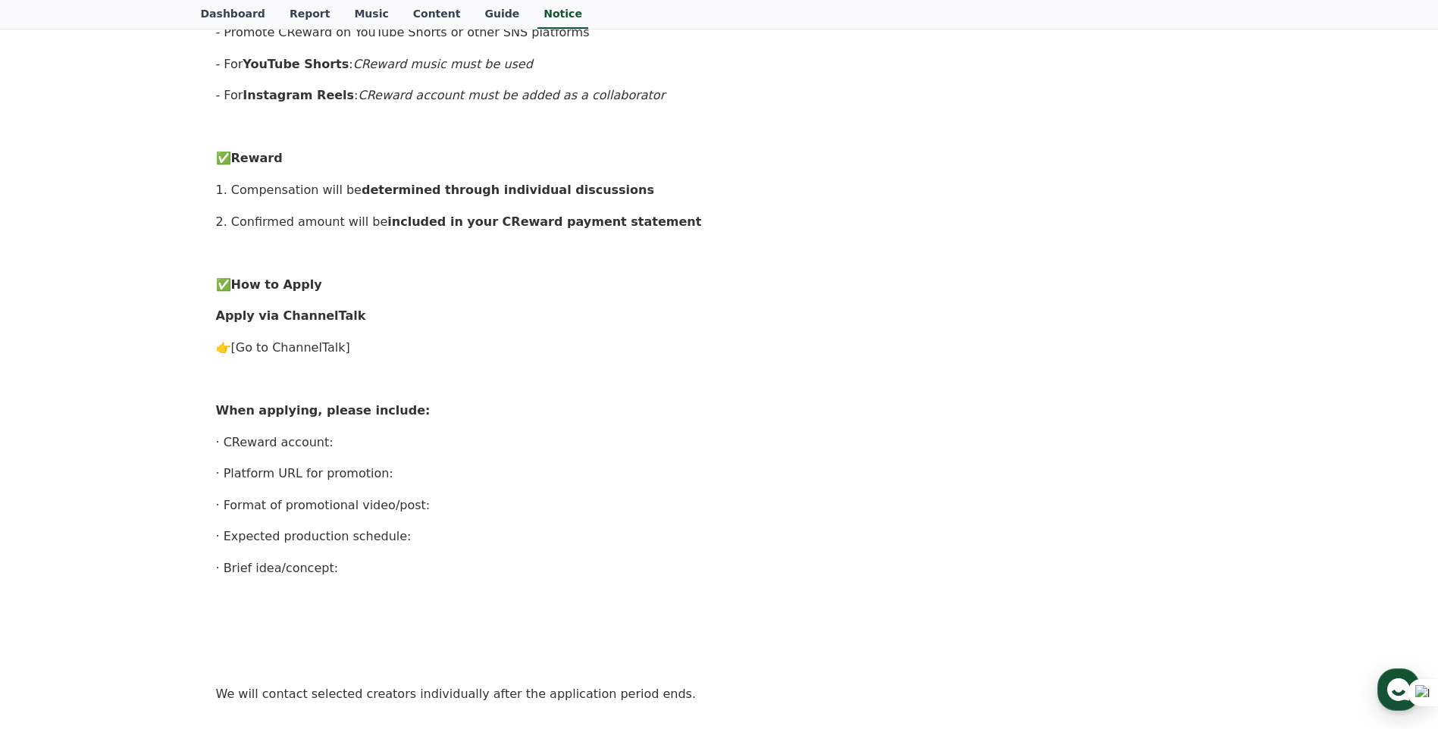
scroll to position [455, 0]
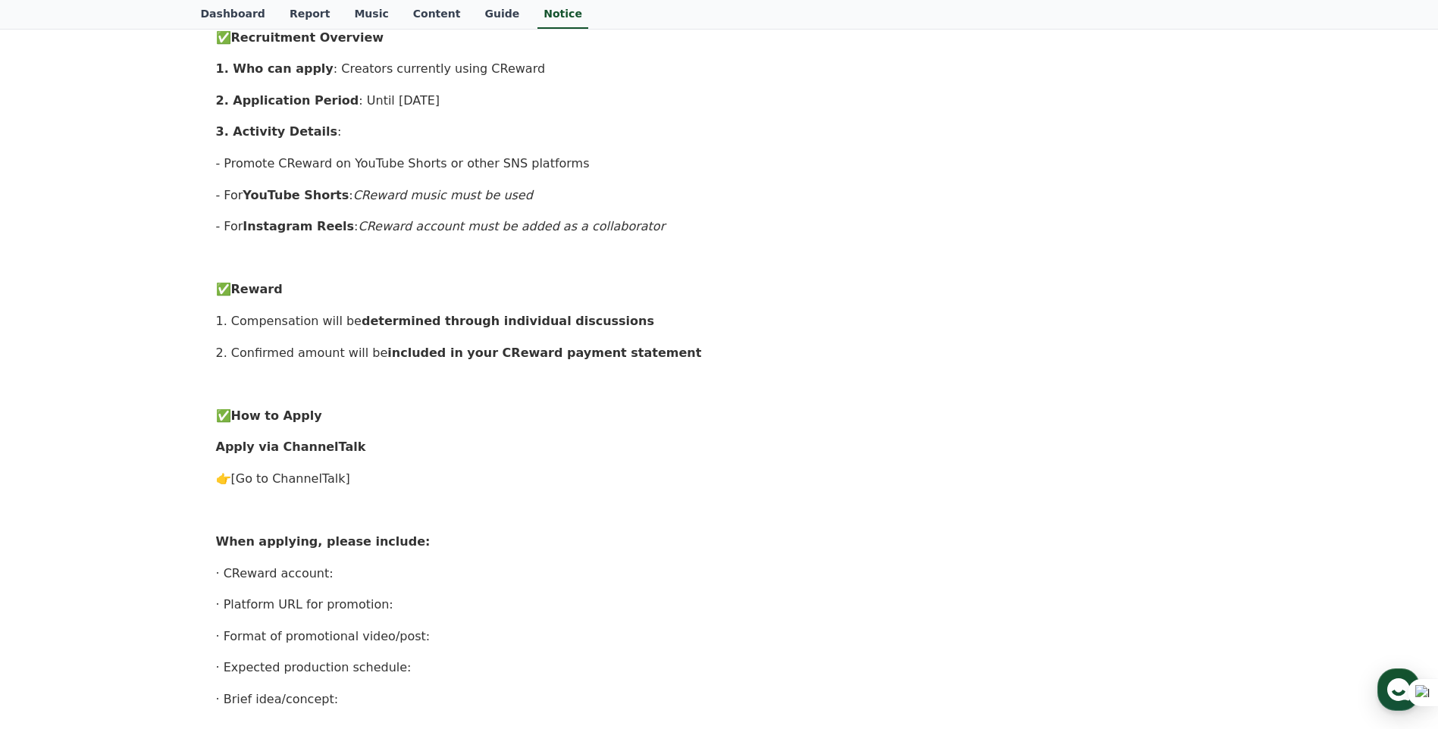
click at [285, 477] on link "[Go to ChannelTalk]" at bounding box center [290, 479] width 119 height 14
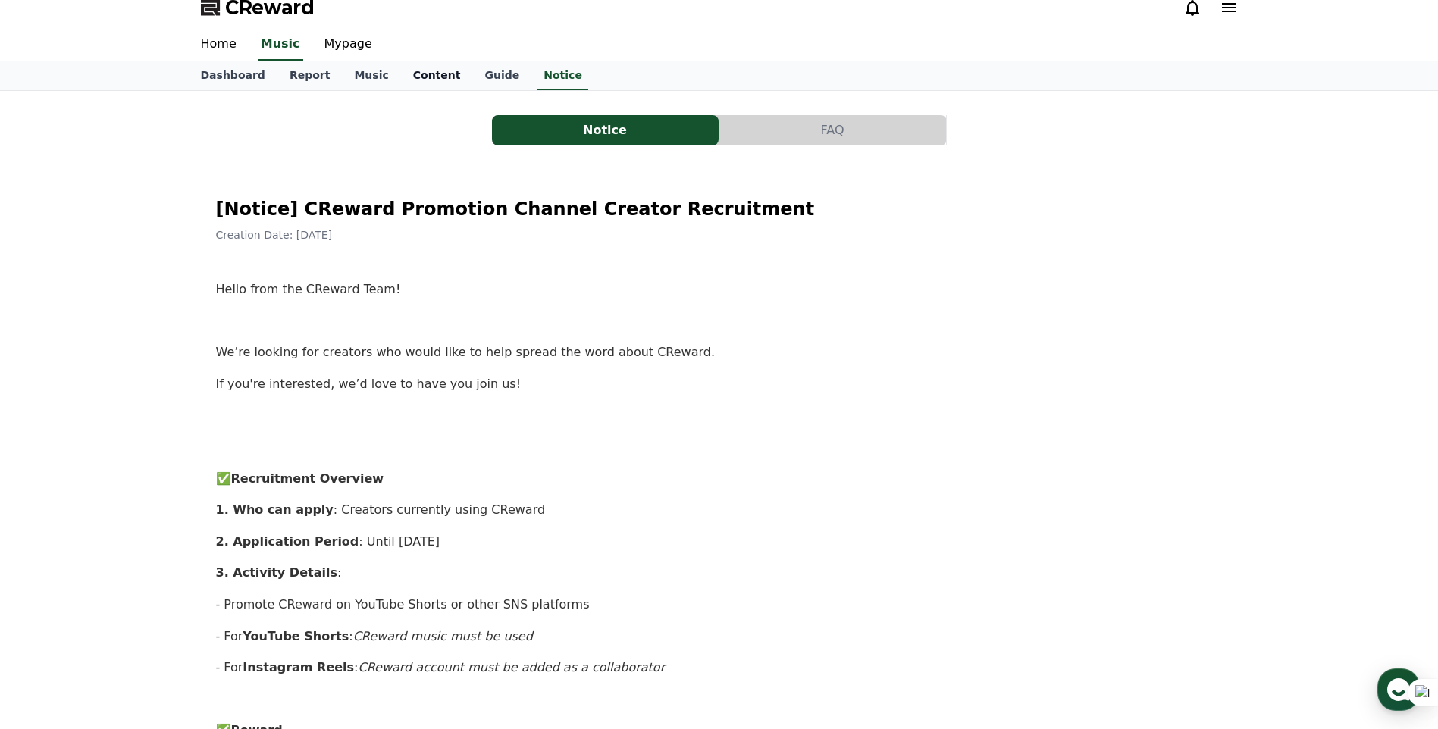
scroll to position [0, 0]
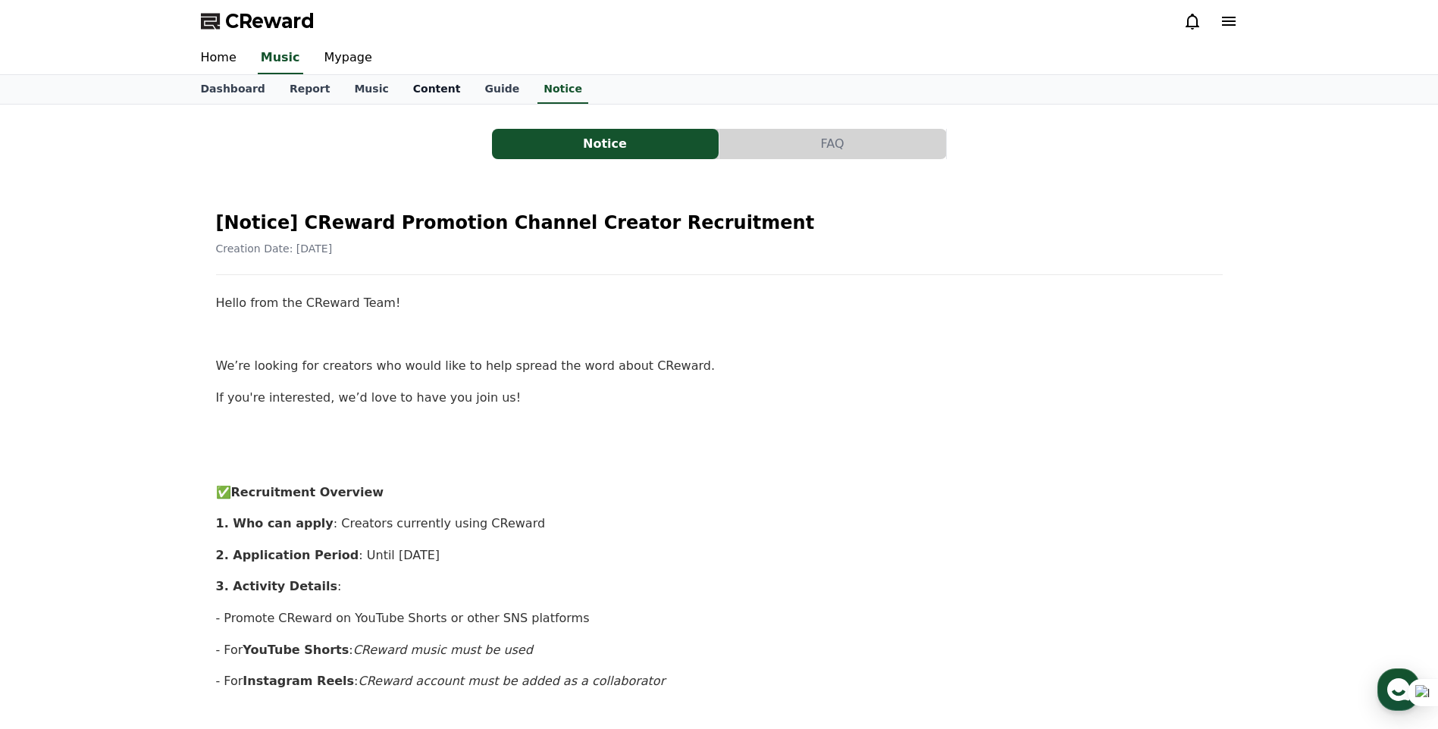
click at [418, 91] on link "Content" at bounding box center [437, 89] width 72 height 29
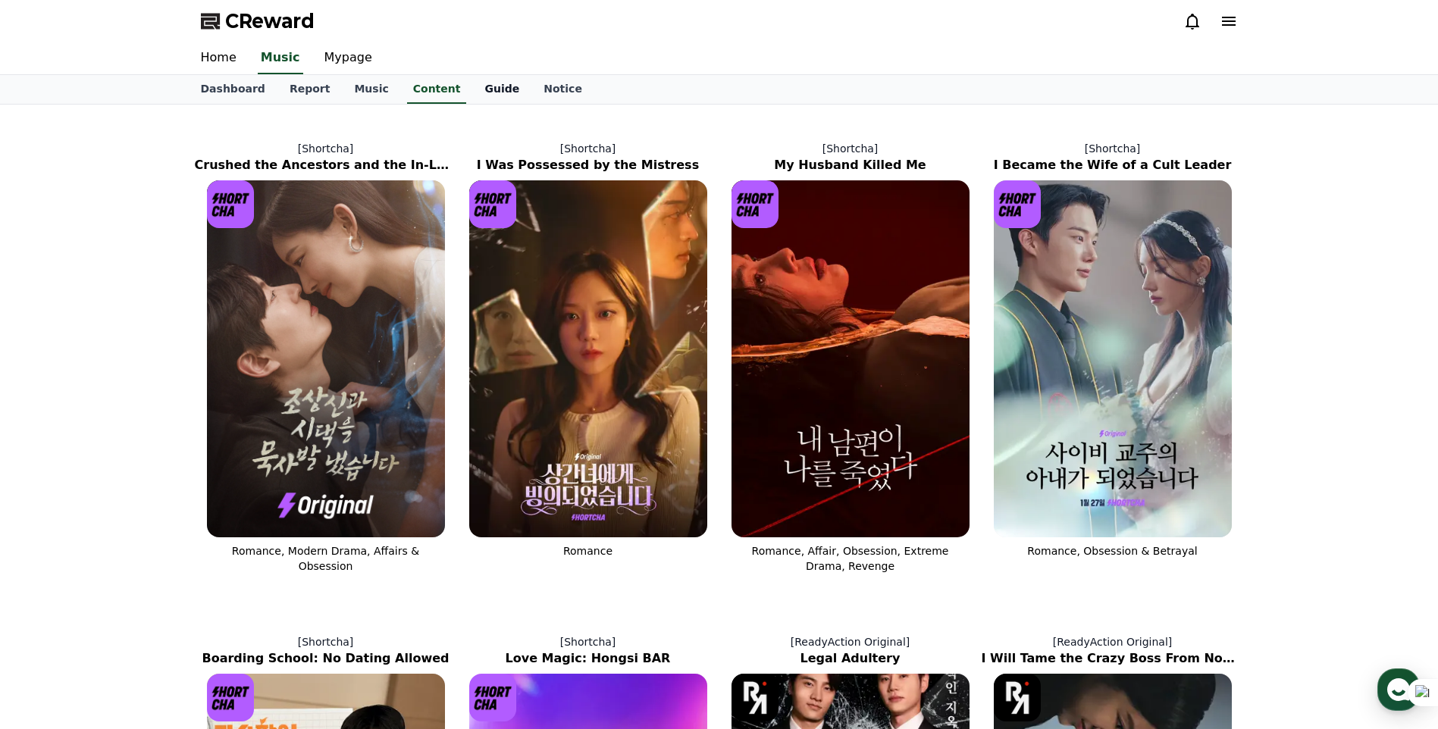
click at [476, 87] on link "Guide" at bounding box center [501, 89] width 59 height 29
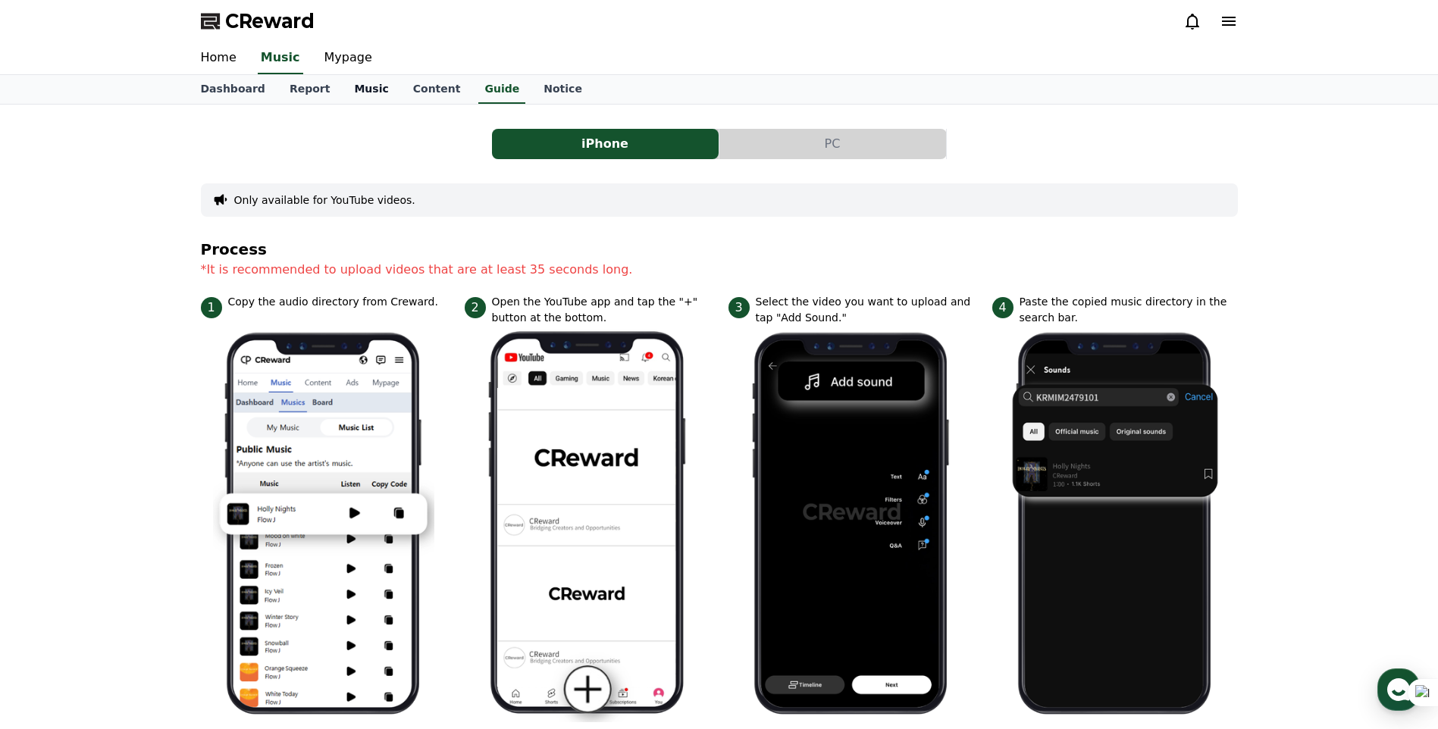
click at [343, 89] on link "Music" at bounding box center [371, 89] width 58 height 29
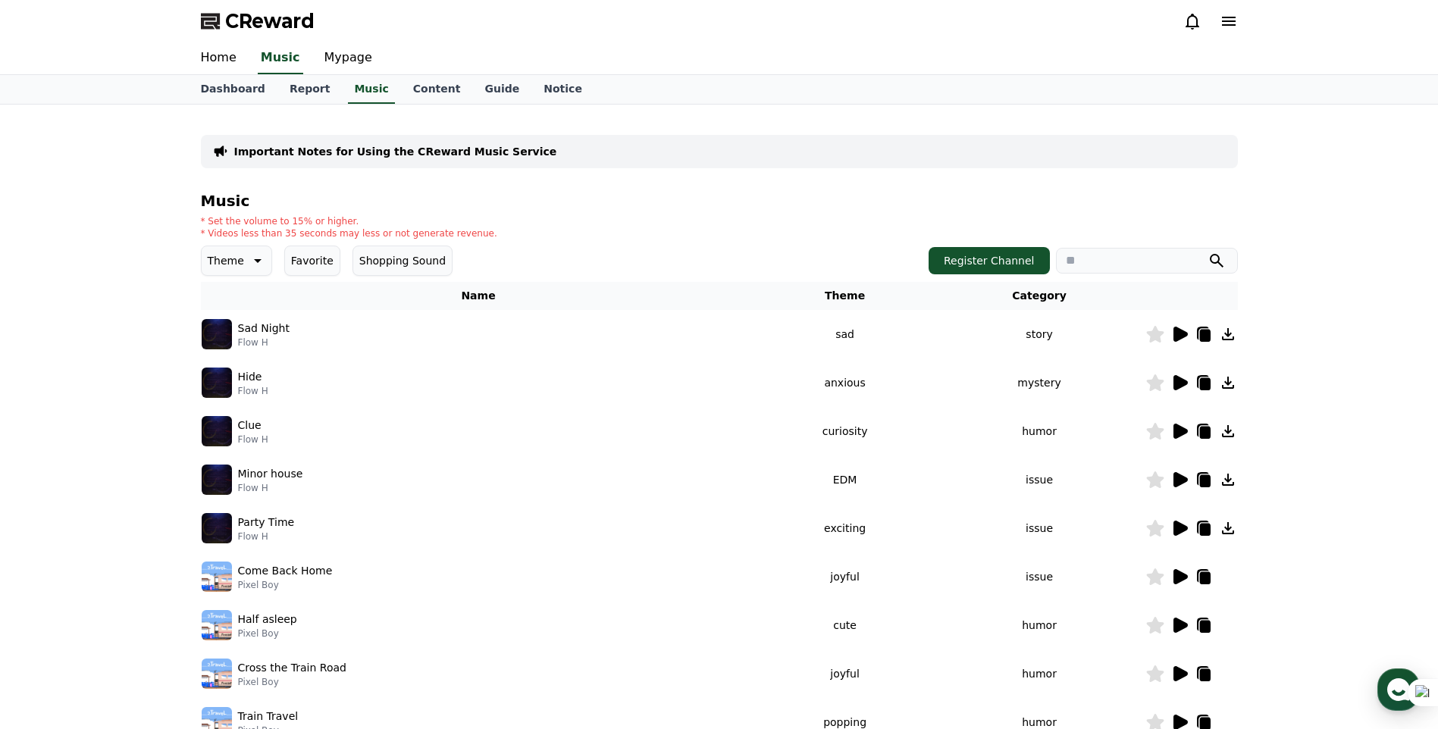
click at [212, 260] on p "Theme" at bounding box center [226, 260] width 36 height 21
click at [227, 365] on button "Bright" at bounding box center [225, 364] width 45 height 33
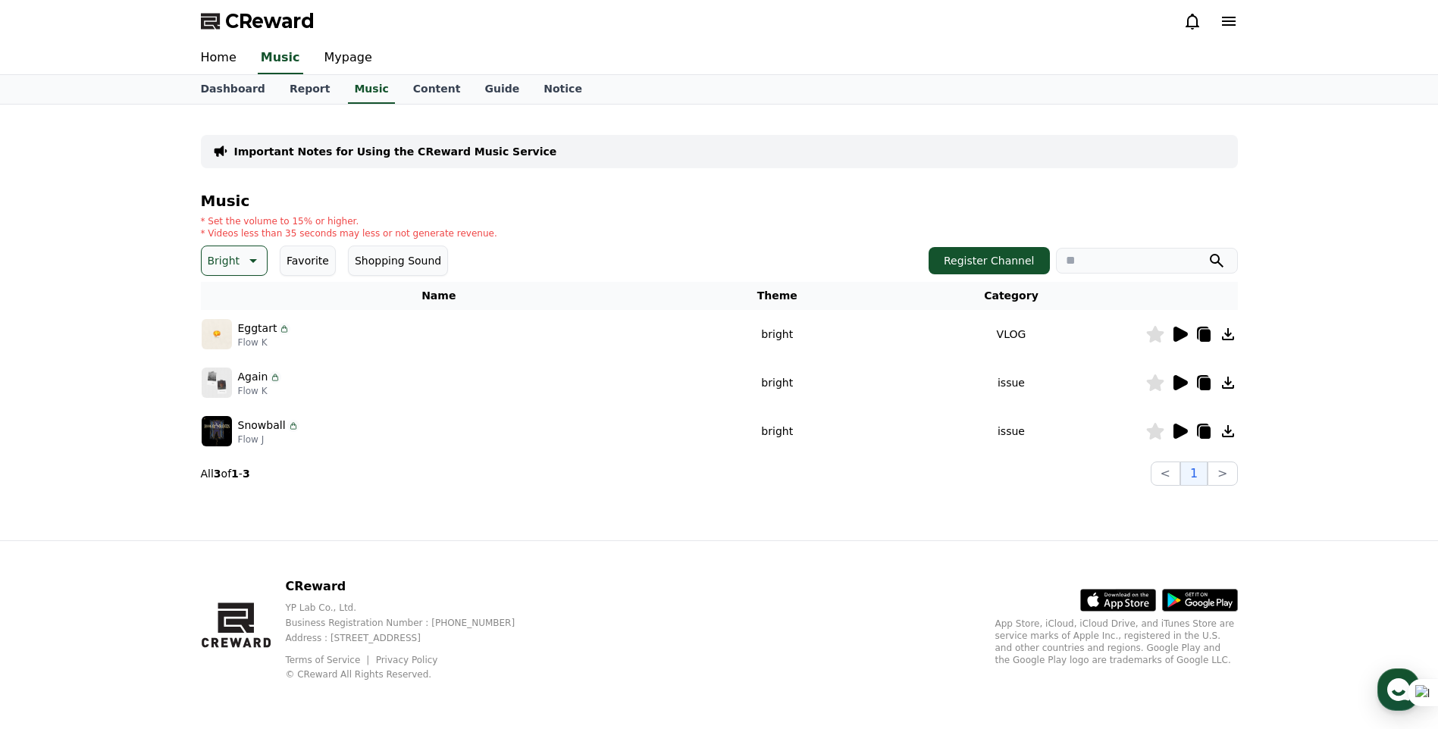
click at [1179, 337] on icon at bounding box center [1181, 334] width 14 height 15
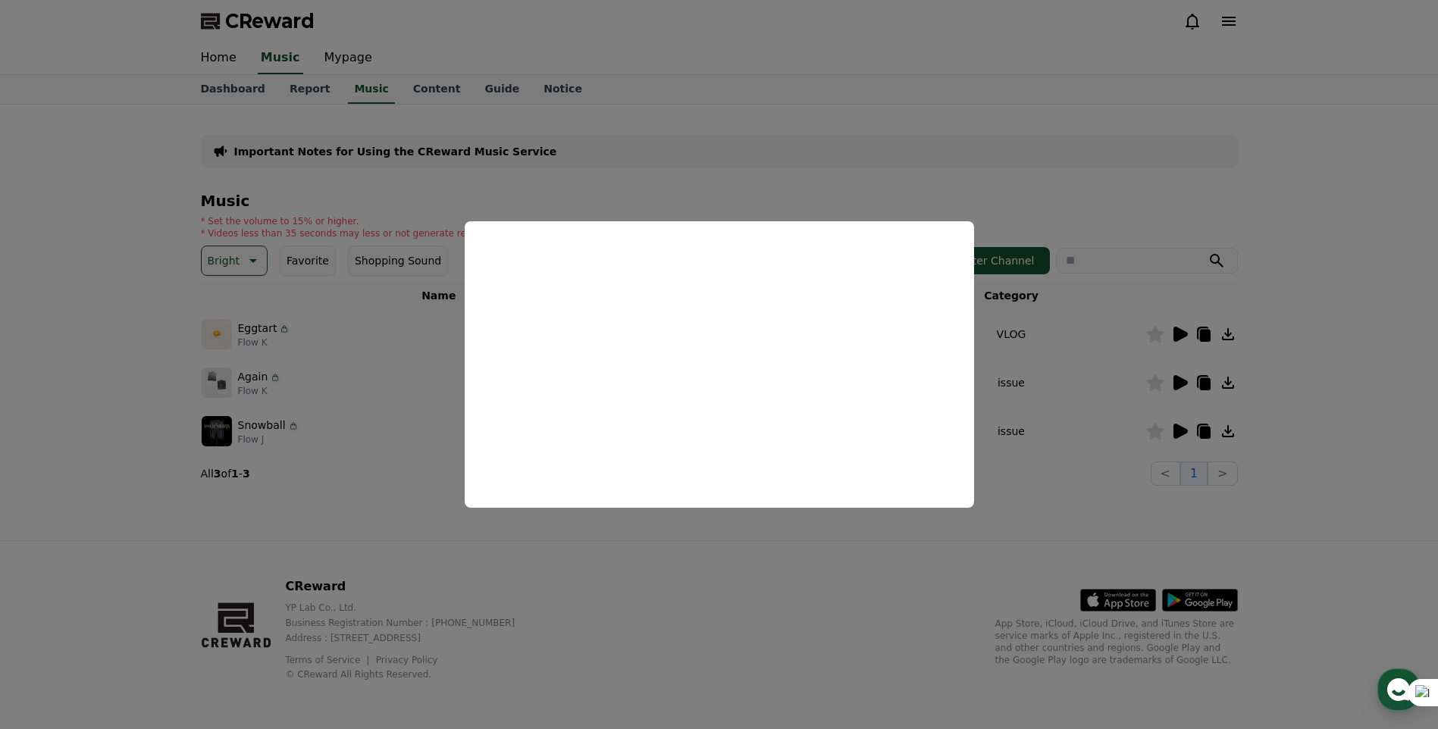
click at [331, 485] on button "close modal" at bounding box center [719, 364] width 1438 height 729
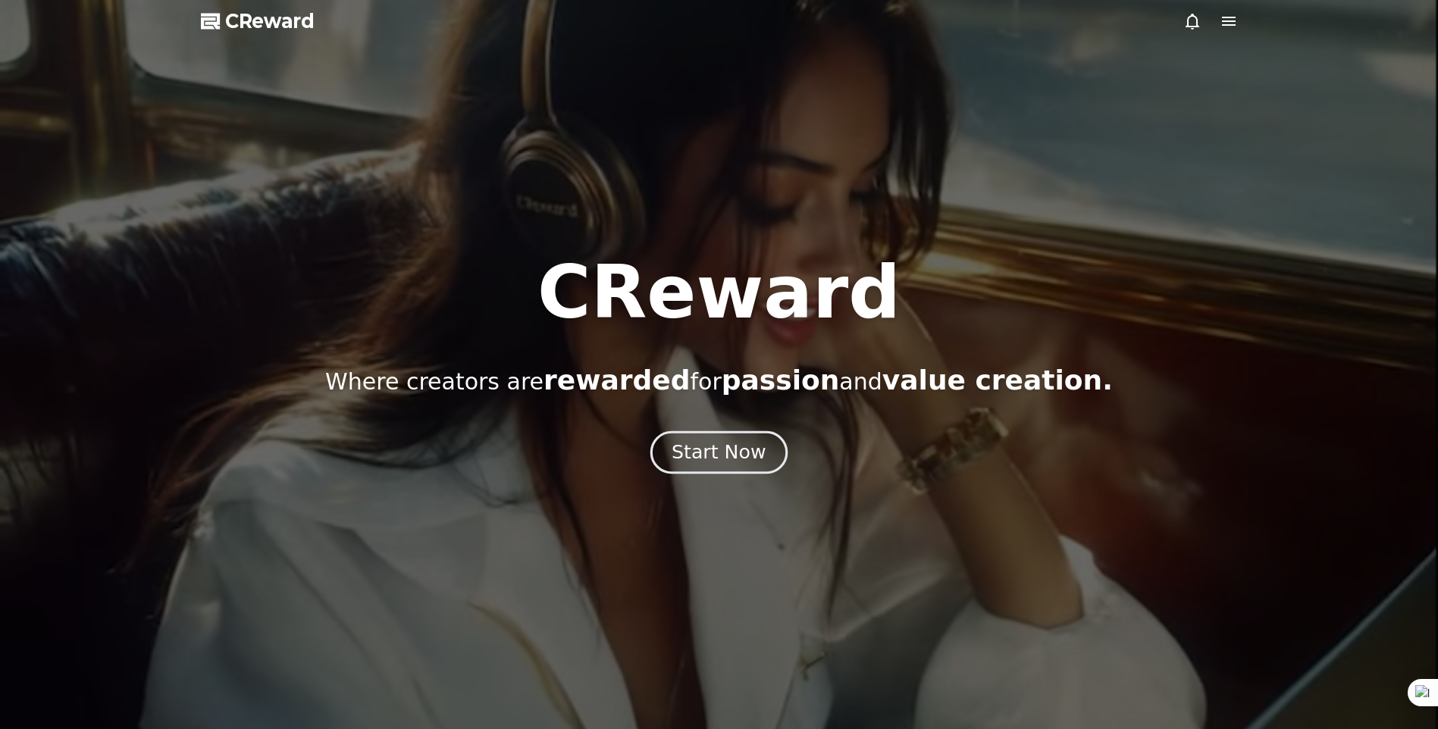
click at [727, 465] on div "Start Now" at bounding box center [719, 453] width 94 height 26
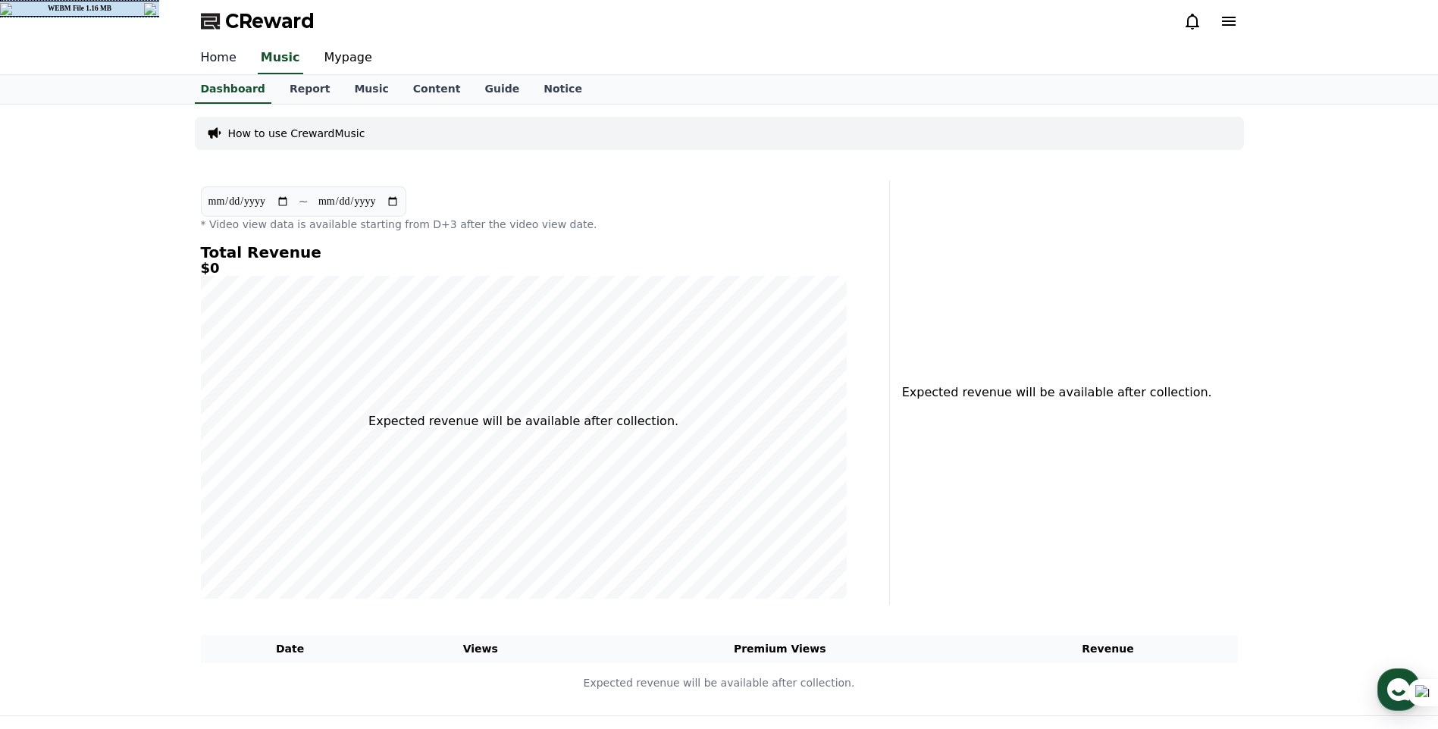
click at [211, 58] on link "Home" at bounding box center [219, 58] width 60 height 32
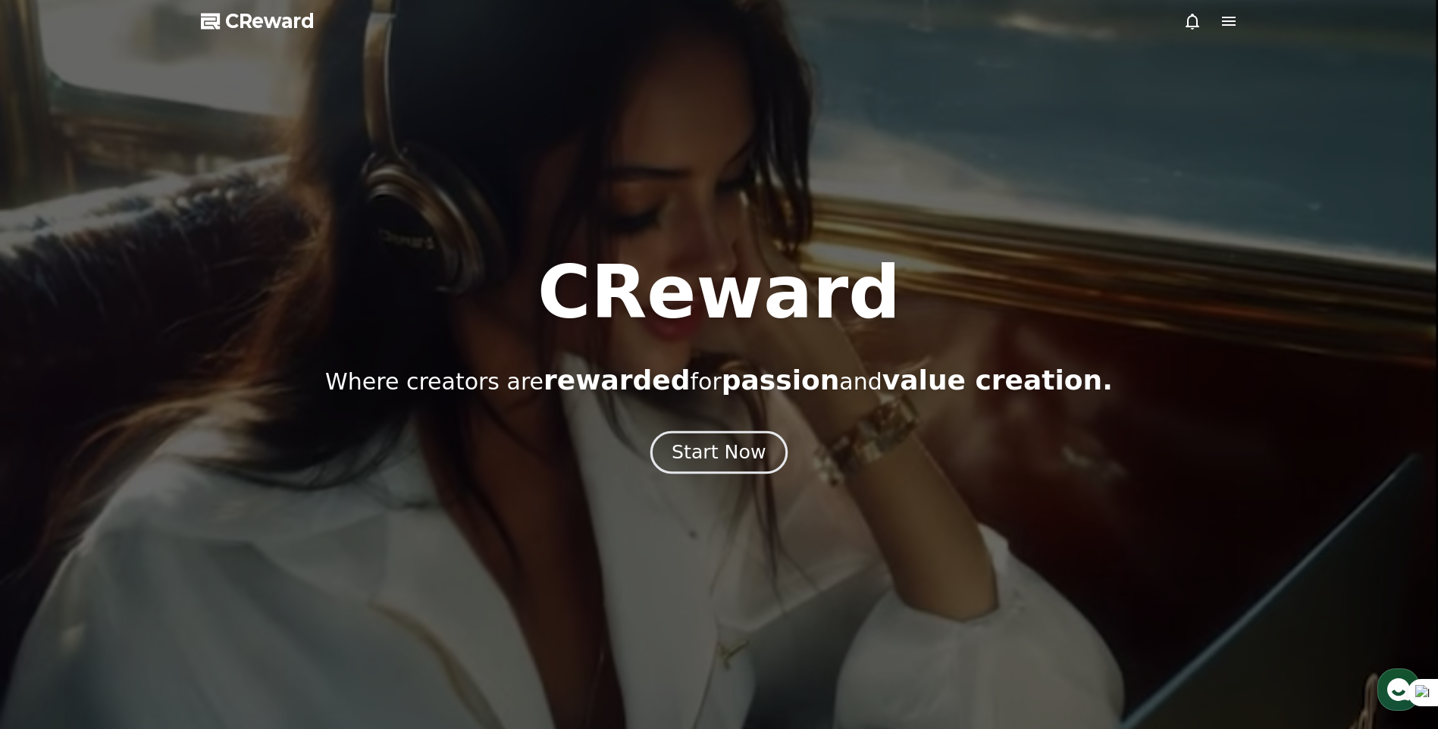
click at [705, 465] on div "Start Now" at bounding box center [719, 453] width 94 height 26
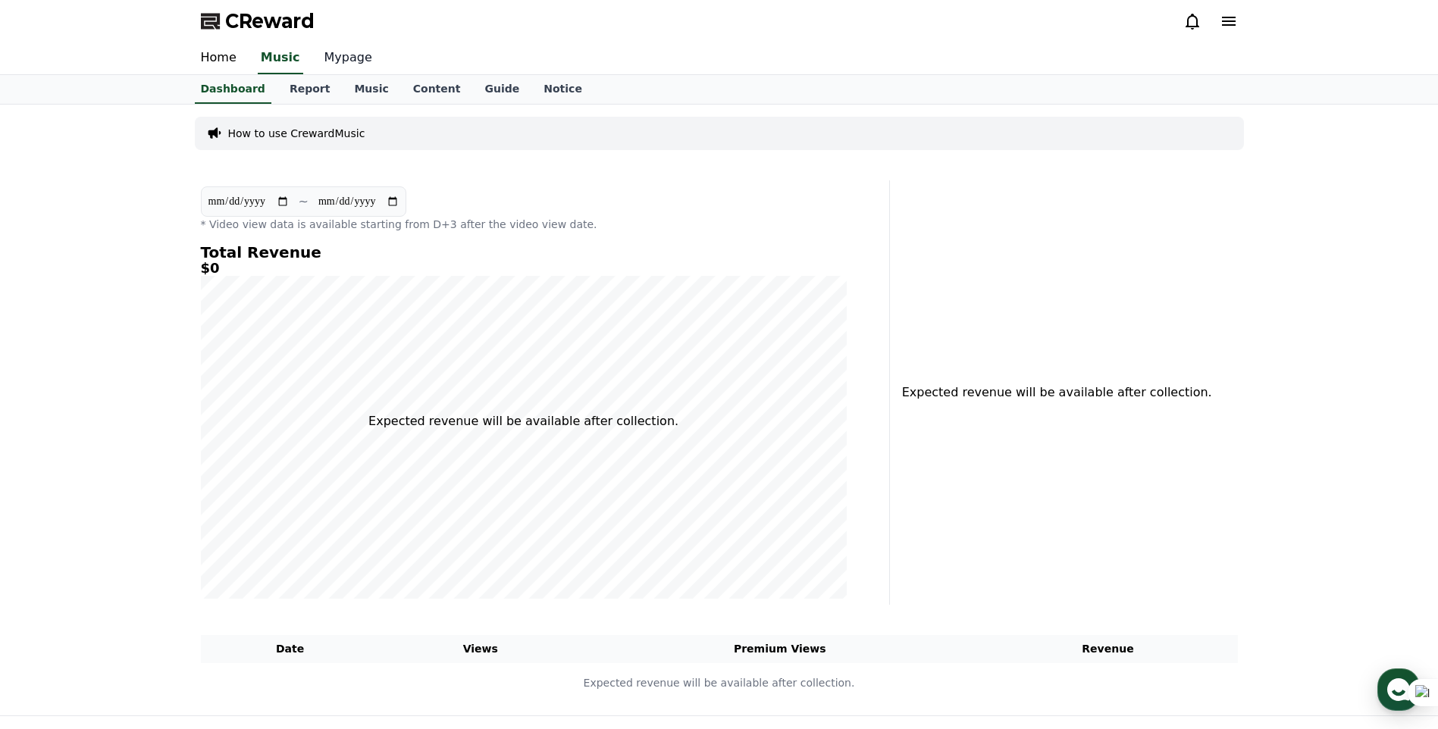
click at [338, 60] on link "Mypage" at bounding box center [348, 58] width 72 height 32
select select "**********"
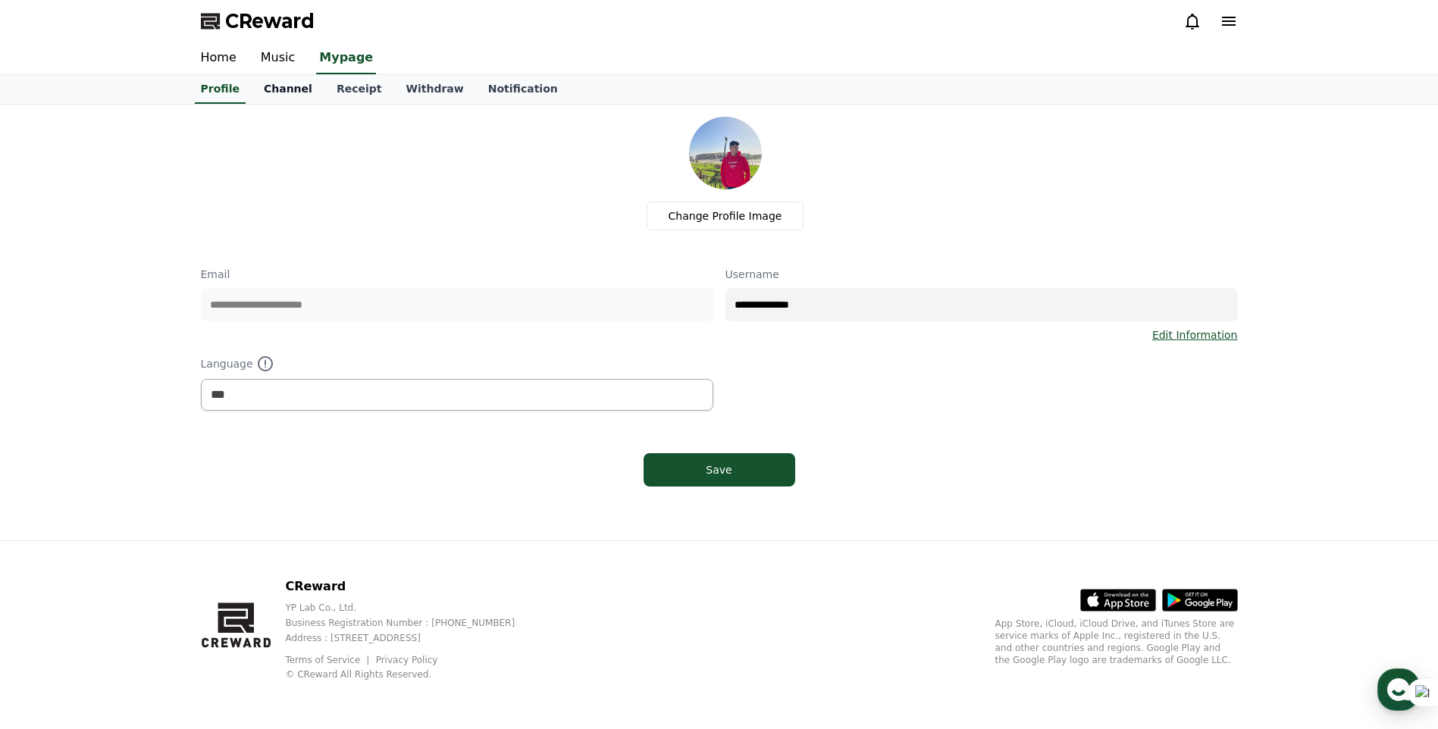
click at [275, 94] on link "Channel" at bounding box center [288, 89] width 73 height 29
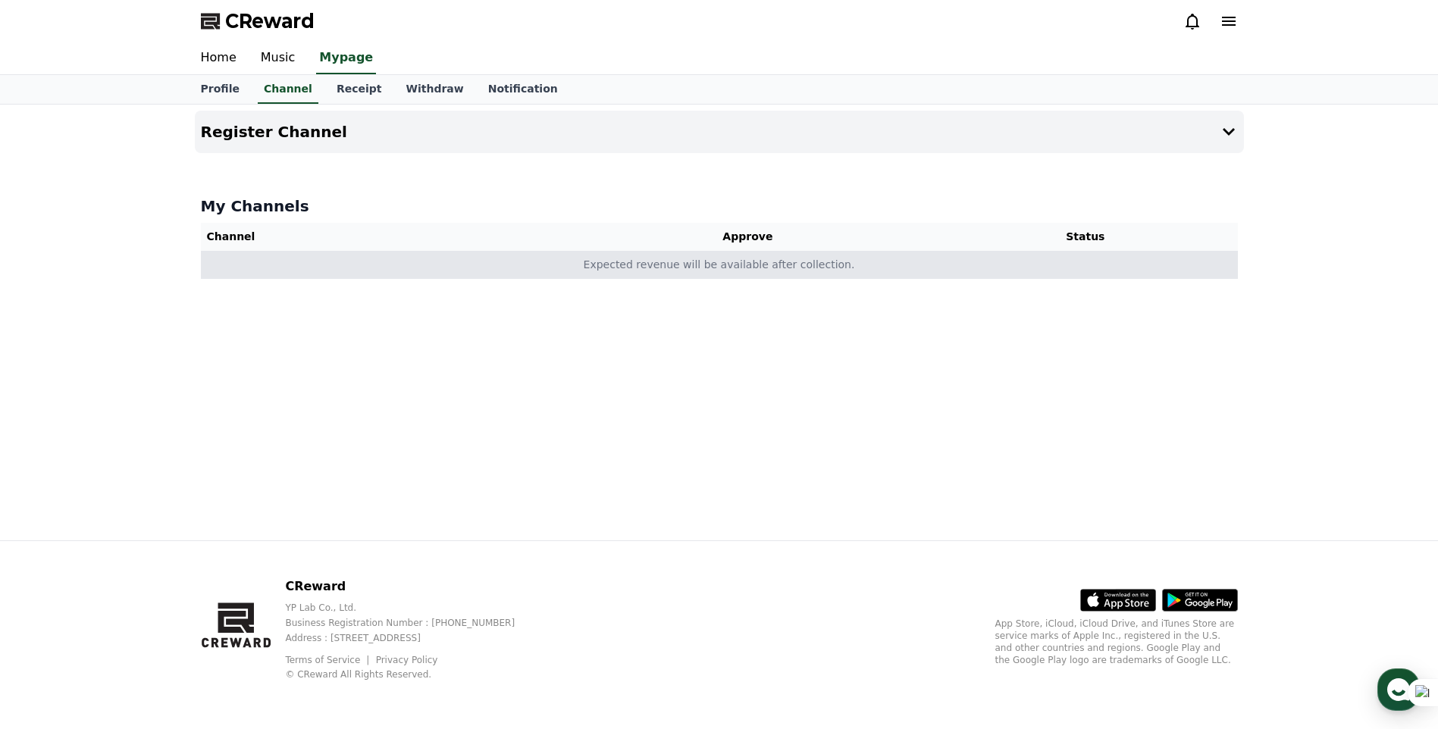
click at [828, 259] on td "Expected revenue will be available after collection." at bounding box center [719, 265] width 1037 height 28
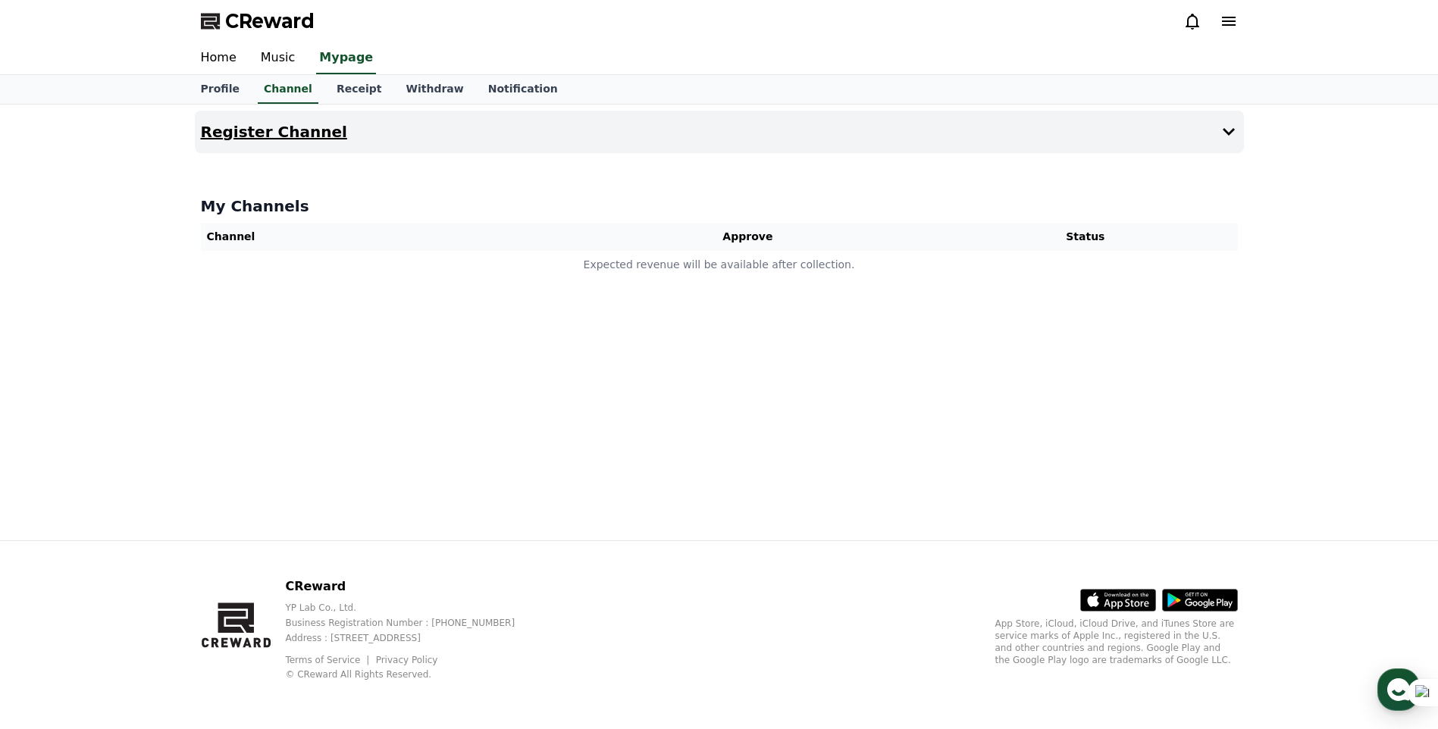
click at [1151, 140] on button "Register Channel" at bounding box center [719, 132] width 1049 height 42
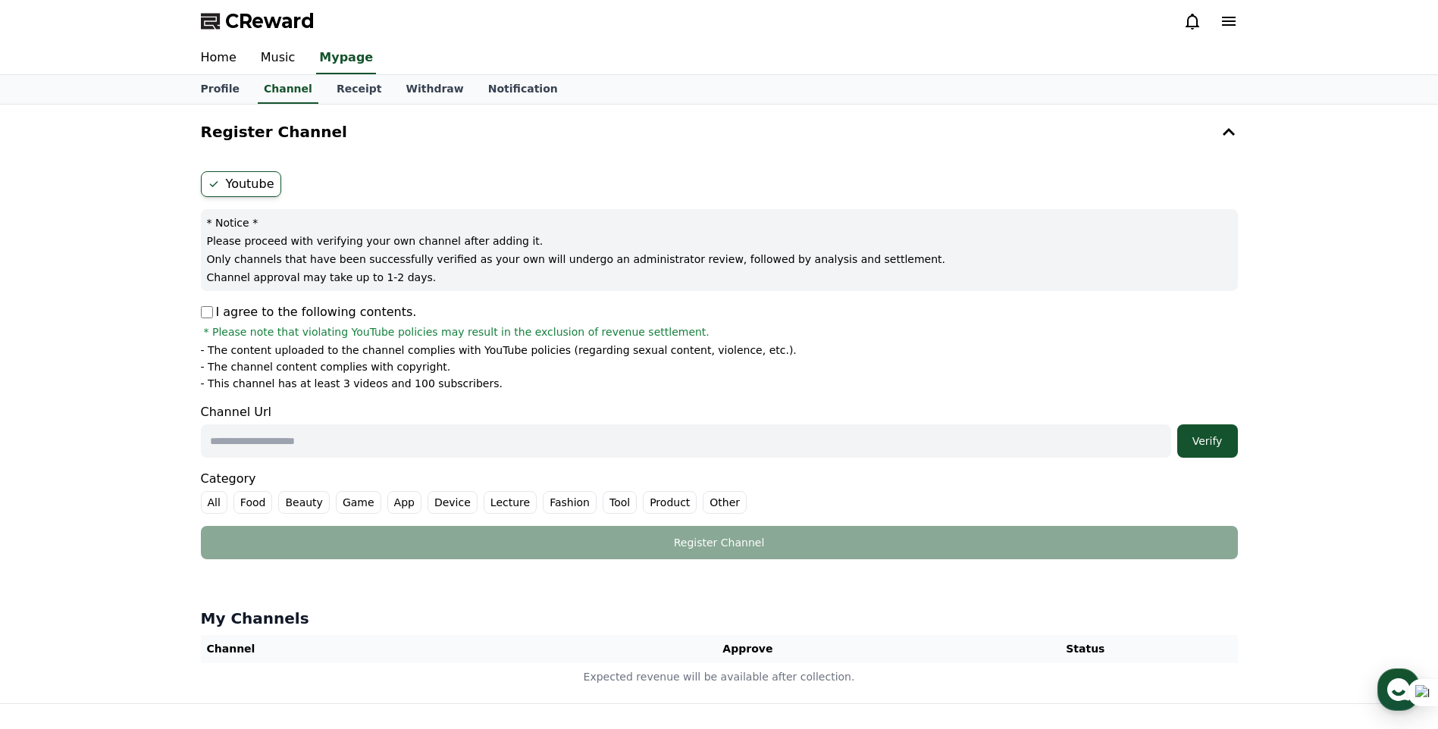
click at [232, 175] on label "Youtube" at bounding box center [241, 184] width 80 height 26
drag, startPoint x: 253, startPoint y: 240, endPoint x: 500, endPoint y: 243, distance: 246.5
click at [500, 243] on p "Please proceed with verifying your own channel after adding it." at bounding box center [719, 241] width 1025 height 15
drag, startPoint x: 500, startPoint y: 243, endPoint x: 299, endPoint y: 254, distance: 201.3
click at [307, 254] on p "Only channels that have been successfully verified as your own will undergo an …" at bounding box center [719, 259] width 1025 height 15
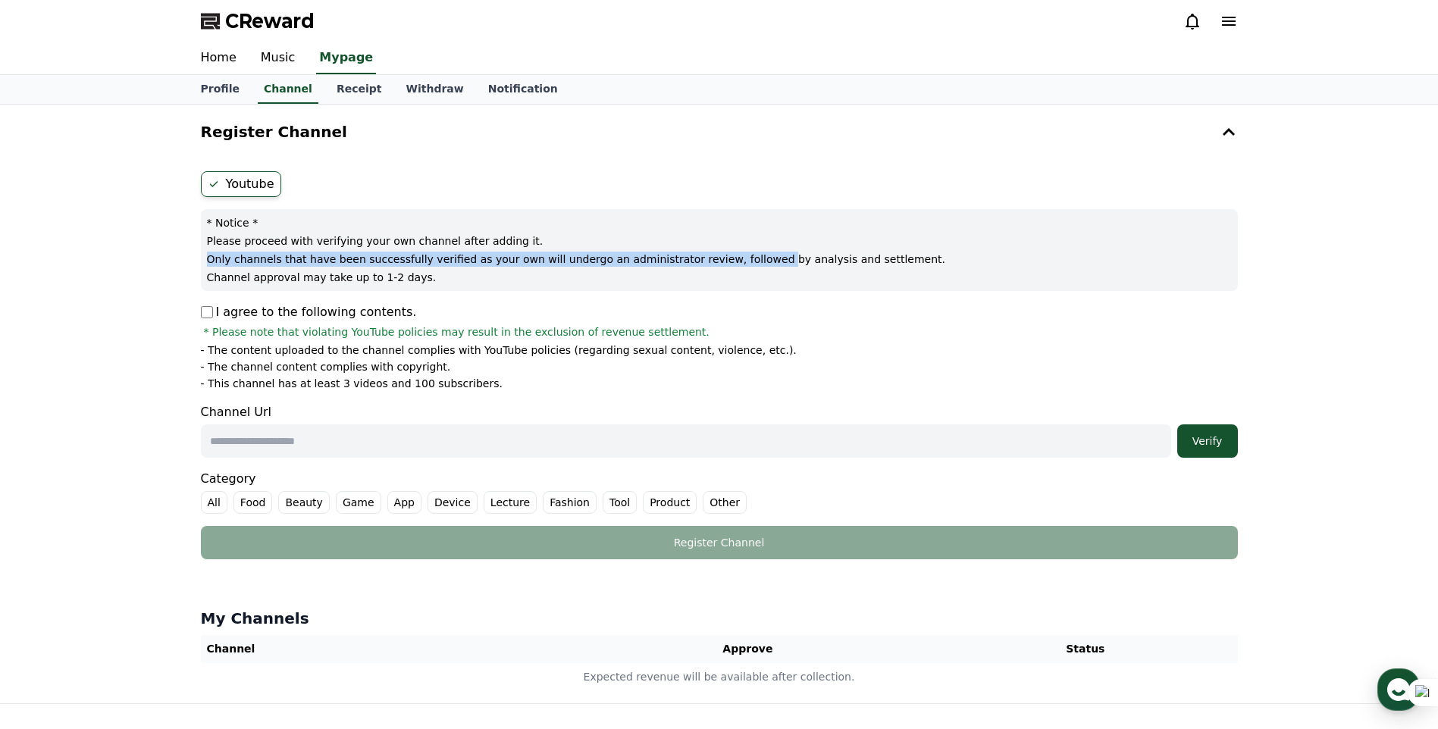
drag, startPoint x: 168, startPoint y: 258, endPoint x: 724, endPoint y: 262, distance: 556.6
click at [724, 262] on div "Register Channel Youtube * Notice * Please proceed with verifying your own chan…" at bounding box center [719, 404] width 1438 height 599
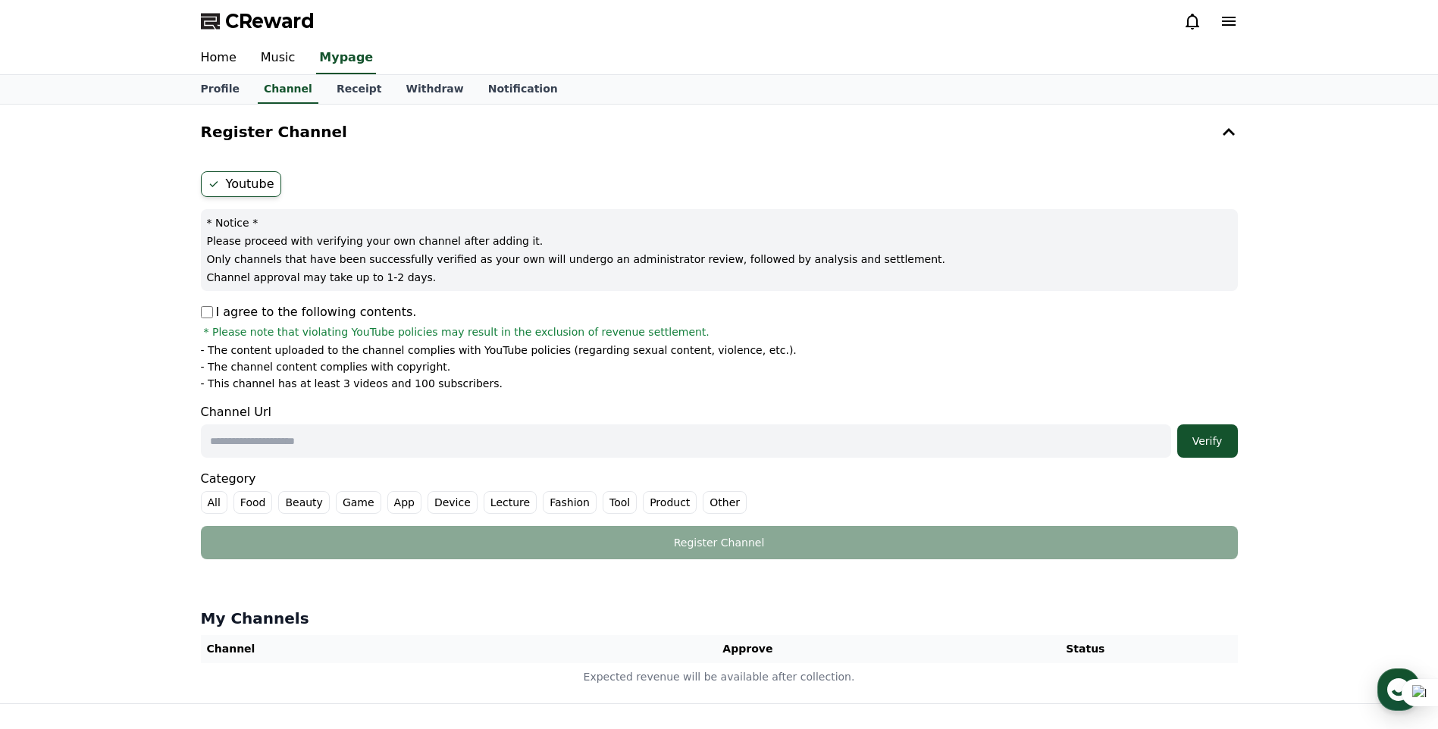
drag, startPoint x: 724, startPoint y: 262, endPoint x: 579, endPoint y: 273, distance: 146.0
click at [579, 273] on p "Channel approval may take up to 1-2 days." at bounding box center [719, 277] width 1025 height 15
